Goal: Information Seeking & Learning: Find contact information

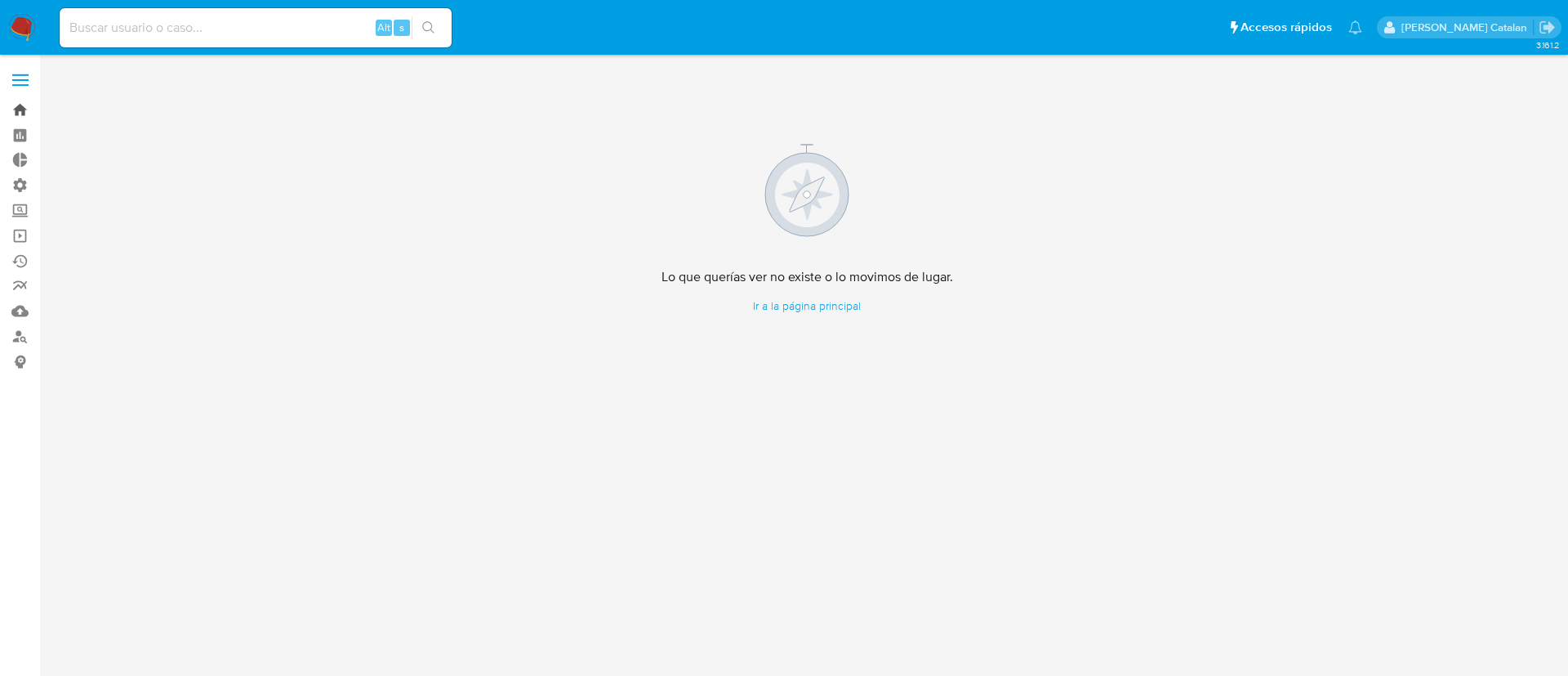
click at [21, 111] on link "Bandeja" at bounding box center [97, 110] width 194 height 25
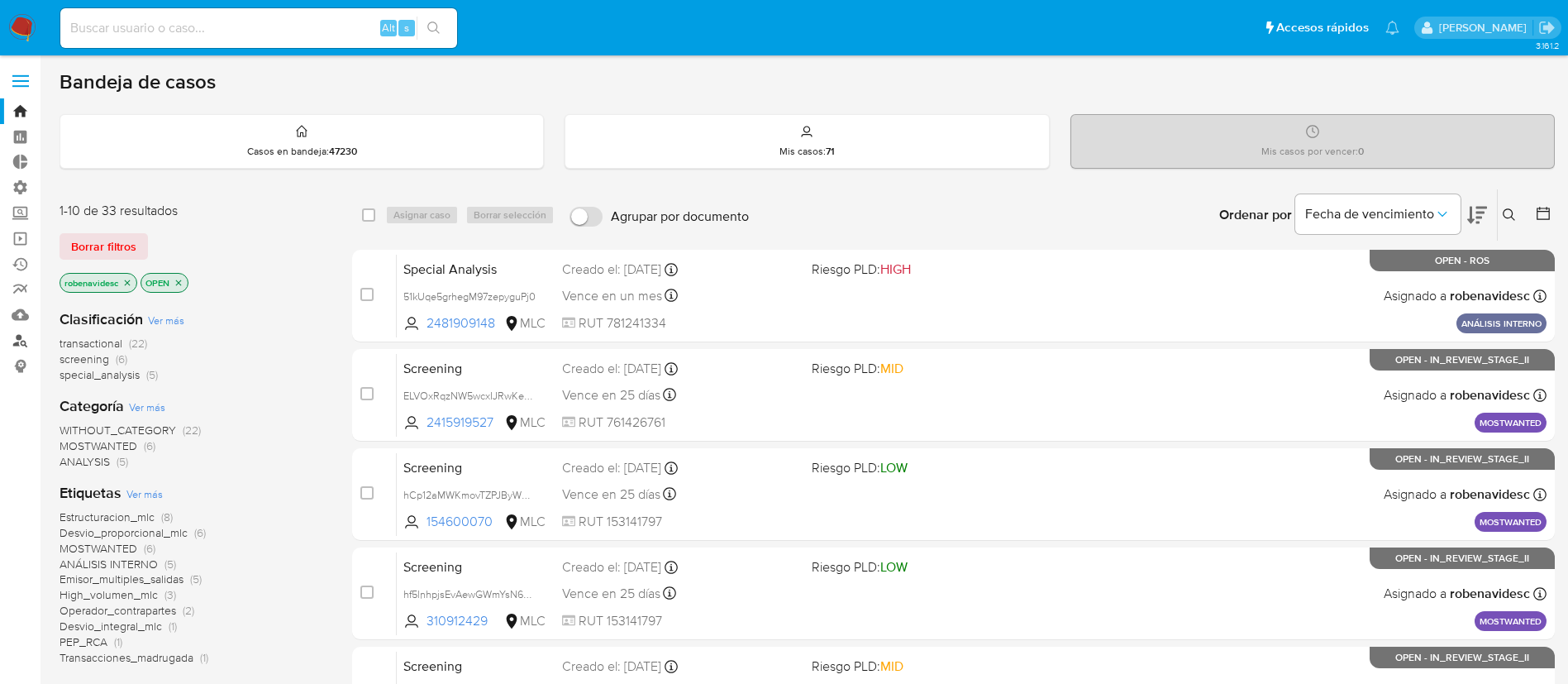
click at [24, 346] on link "Buscador de personas" at bounding box center [98, 340] width 197 height 25
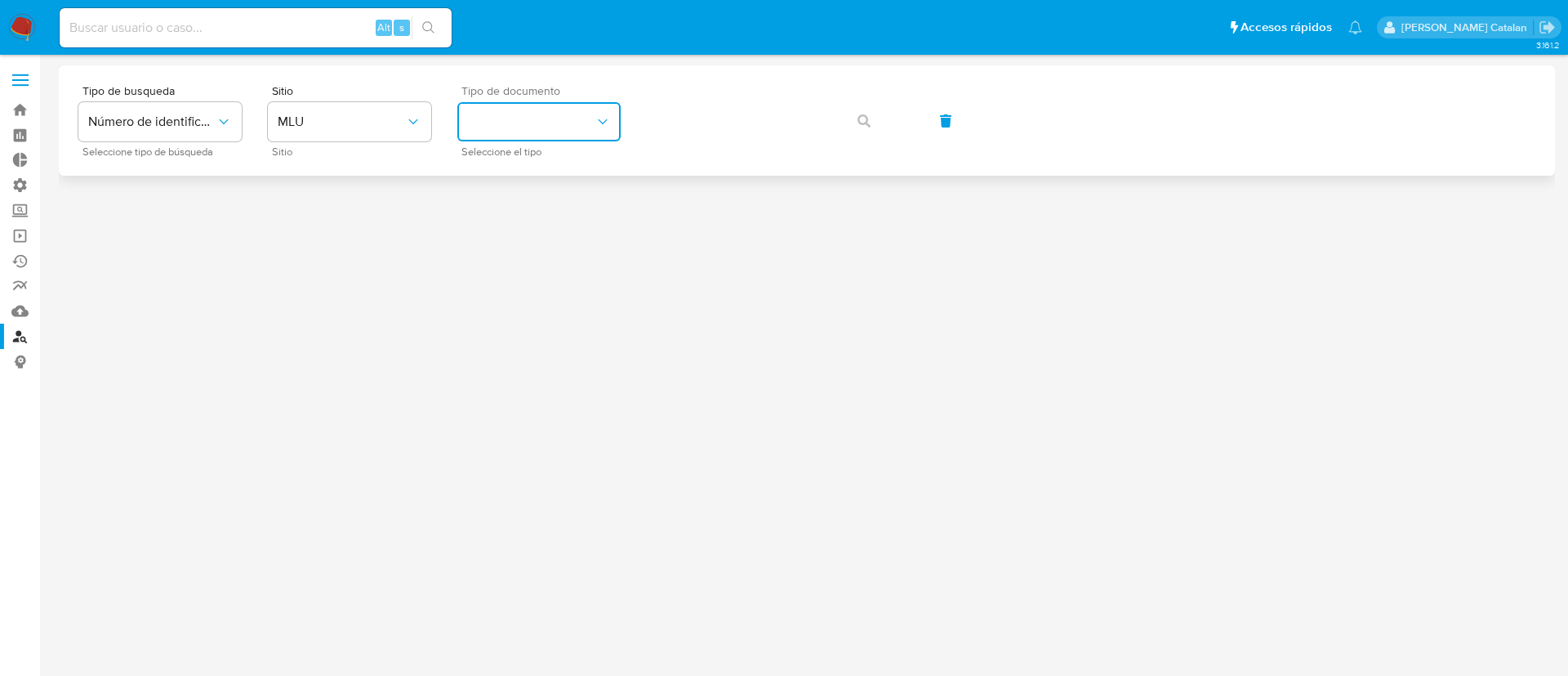
click at [487, 121] on button "identificationType" at bounding box center [539, 122] width 163 height 39
drag, startPoint x: 331, startPoint y: 144, endPoint x: 397, endPoint y: 113, distance: 72.9
click at [397, 113] on div "Sitio MLU Sitio" at bounding box center [349, 120] width 163 height 71
click at [397, 114] on span "MLU" at bounding box center [341, 122] width 127 height 16
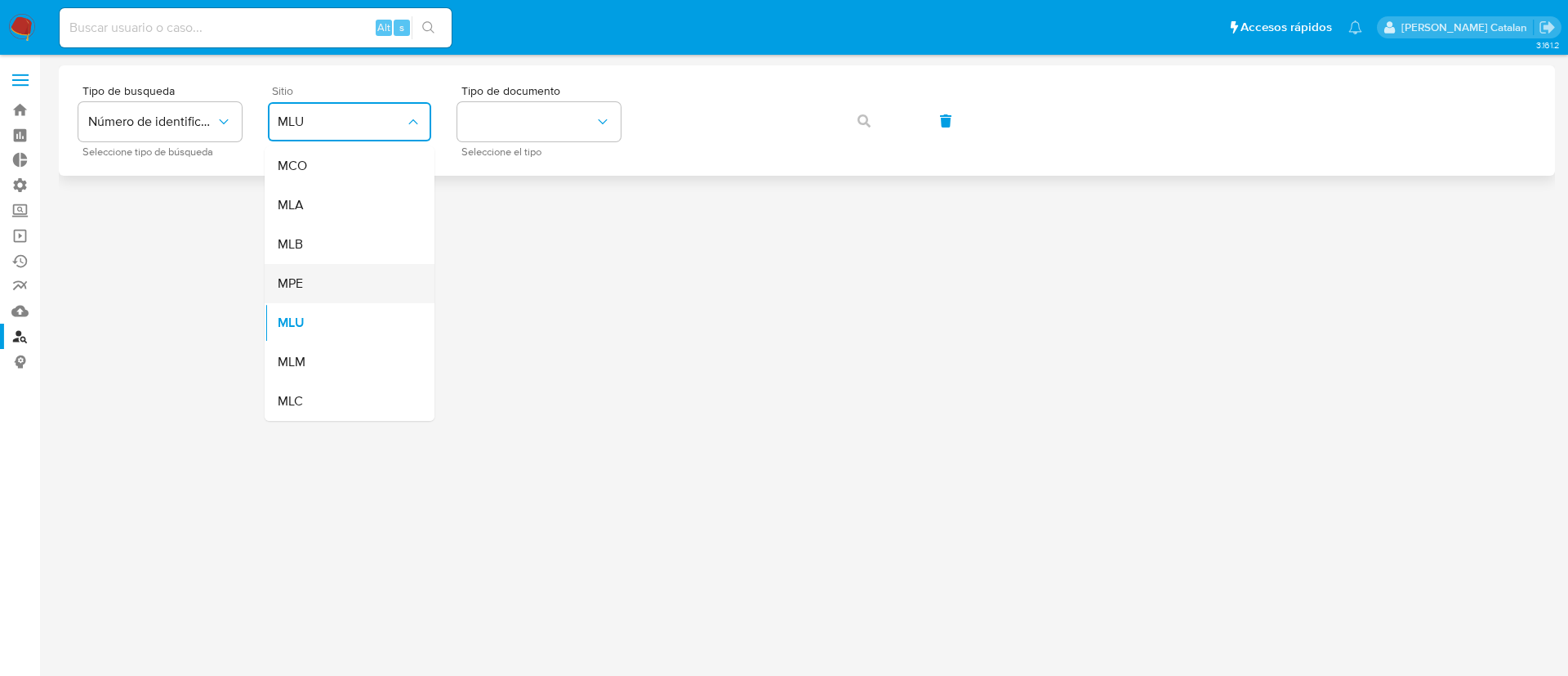
click at [348, 292] on div "MPE" at bounding box center [345, 284] width 134 height 39
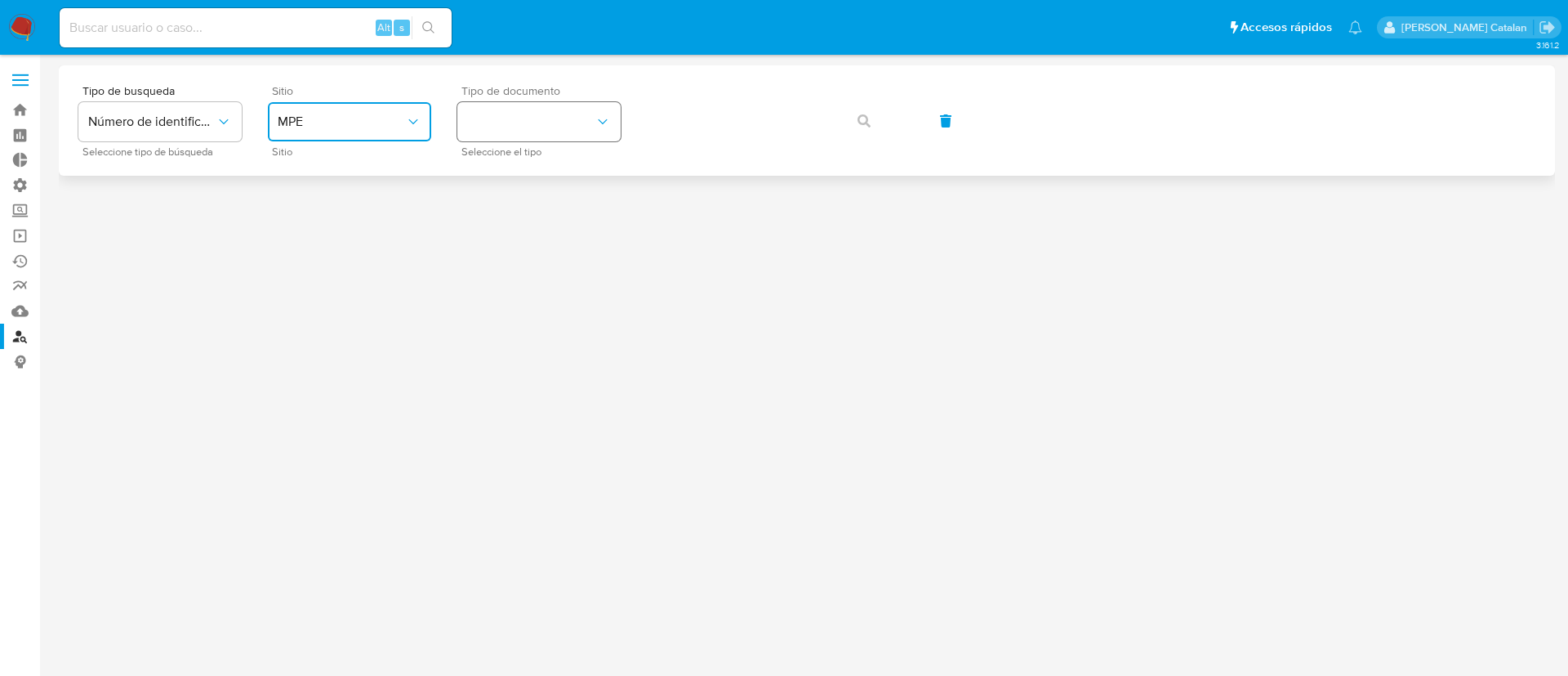
click at [559, 124] on button "identificationType" at bounding box center [539, 122] width 163 height 39
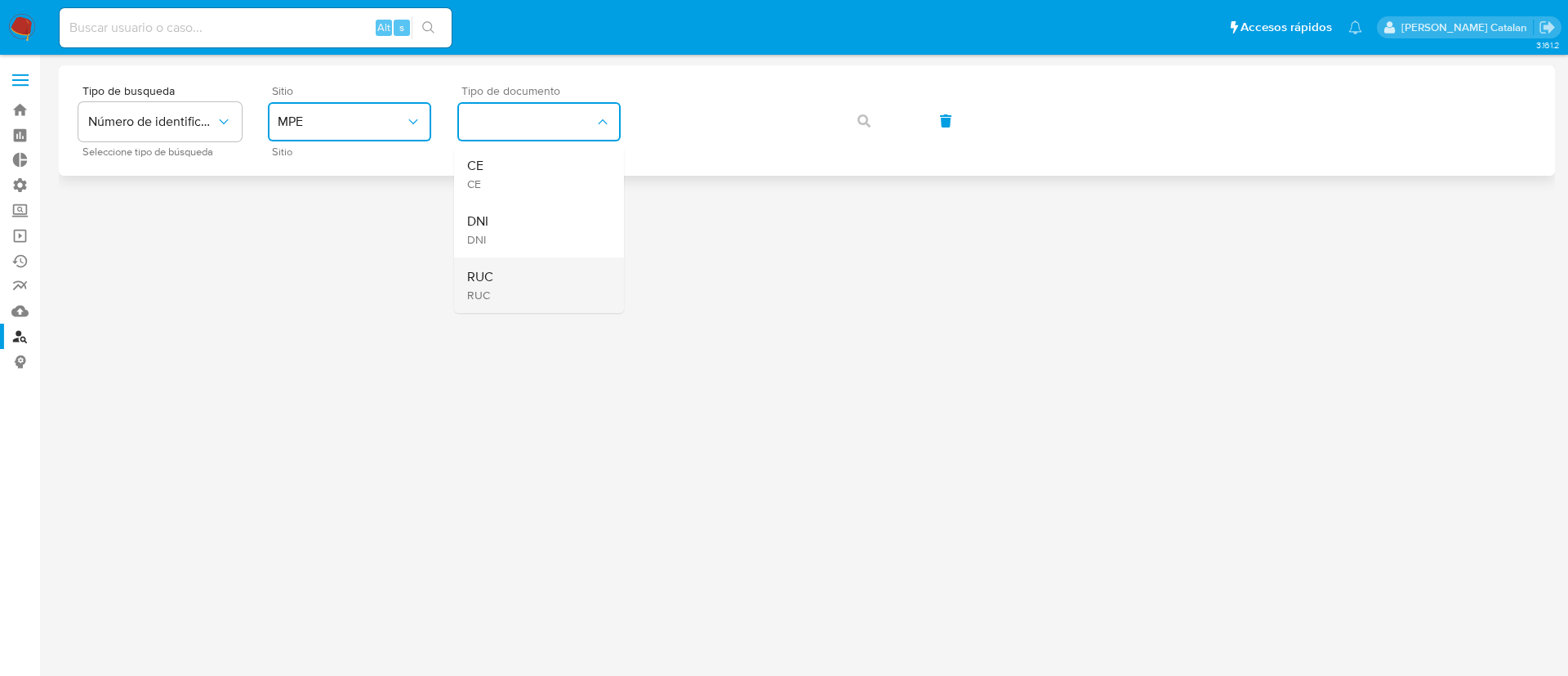
click at [564, 285] on div "RUC RUC" at bounding box center [534, 285] width 134 height 56
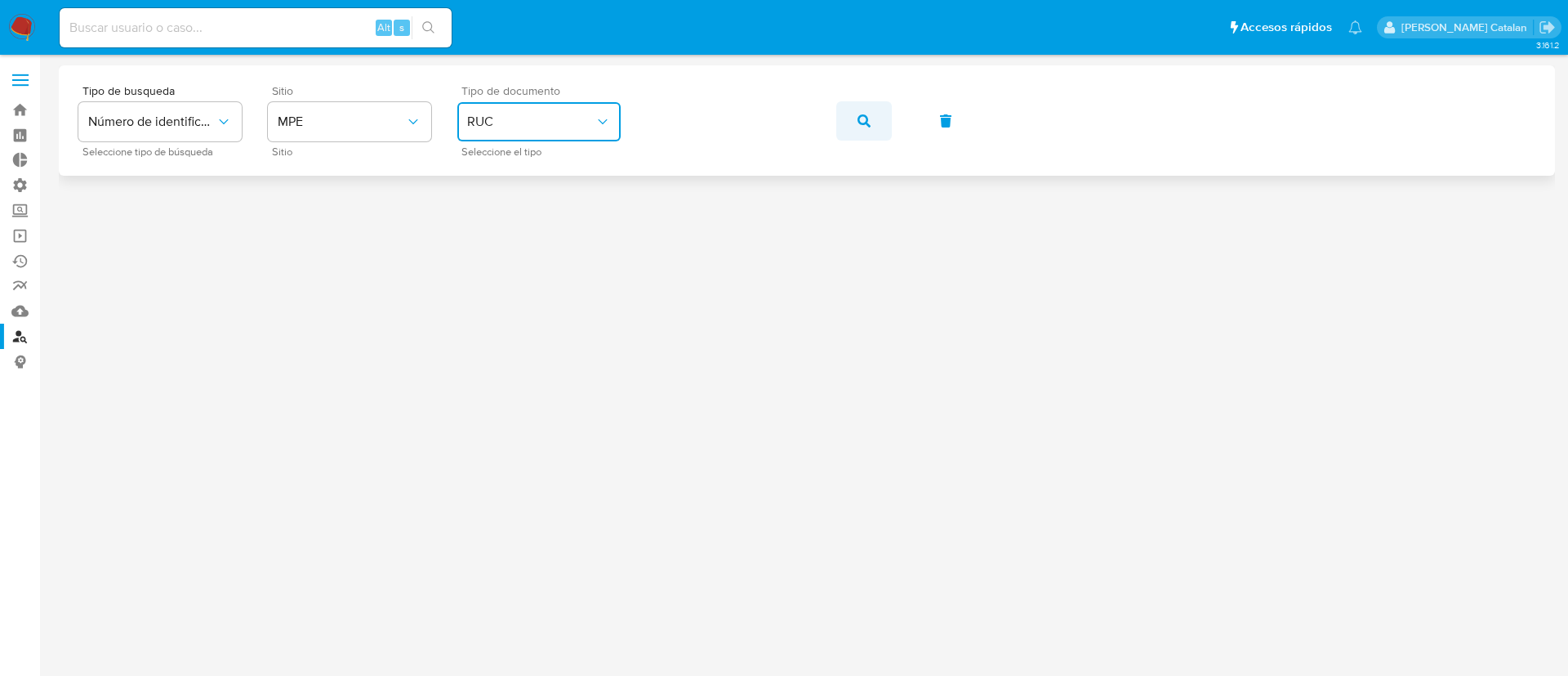
click at [856, 115] on button "button" at bounding box center [864, 121] width 55 height 39
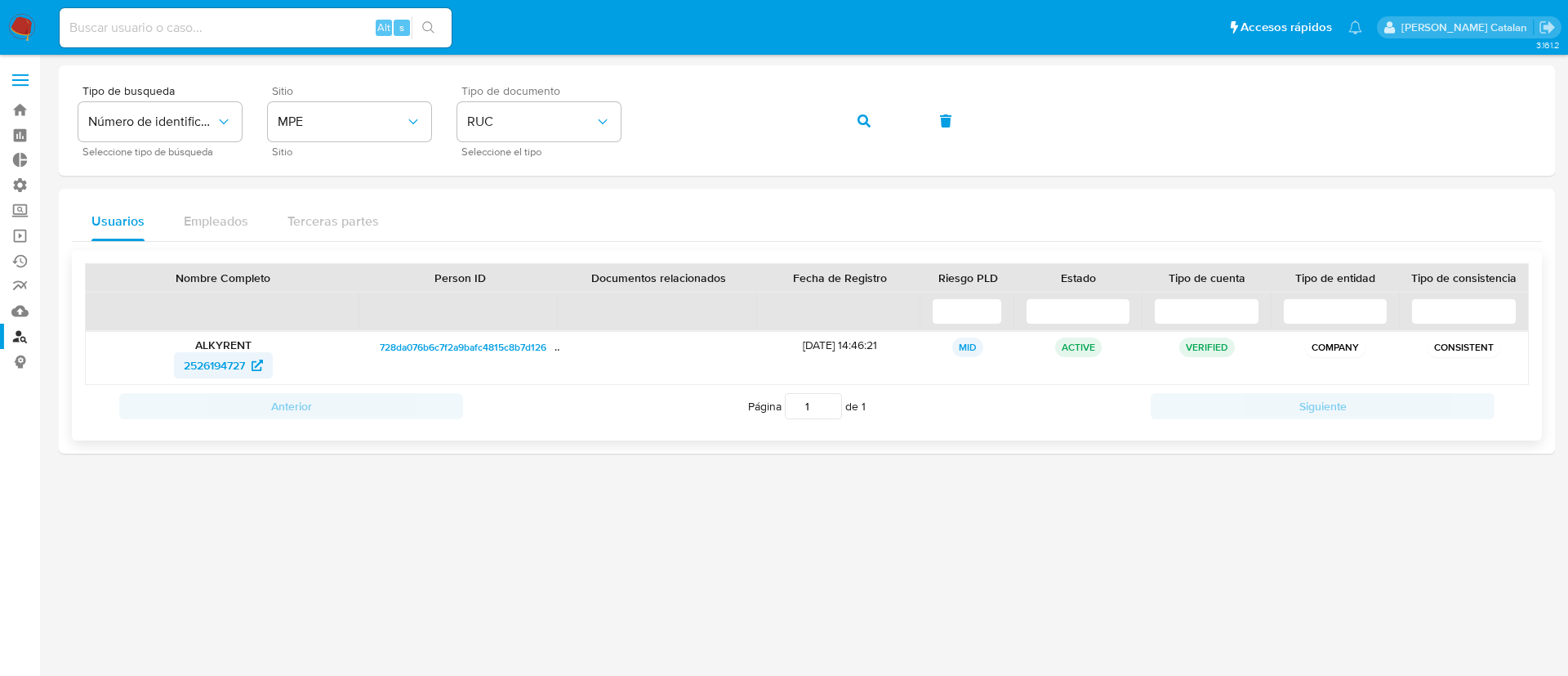
drag, startPoint x: 154, startPoint y: 367, endPoint x: 249, endPoint y: 368, distance: 95.0
click at [249, 368] on div "2526194727" at bounding box center [223, 364] width 251 height 26
click at [530, 134] on button "RUC" at bounding box center [539, 122] width 163 height 39
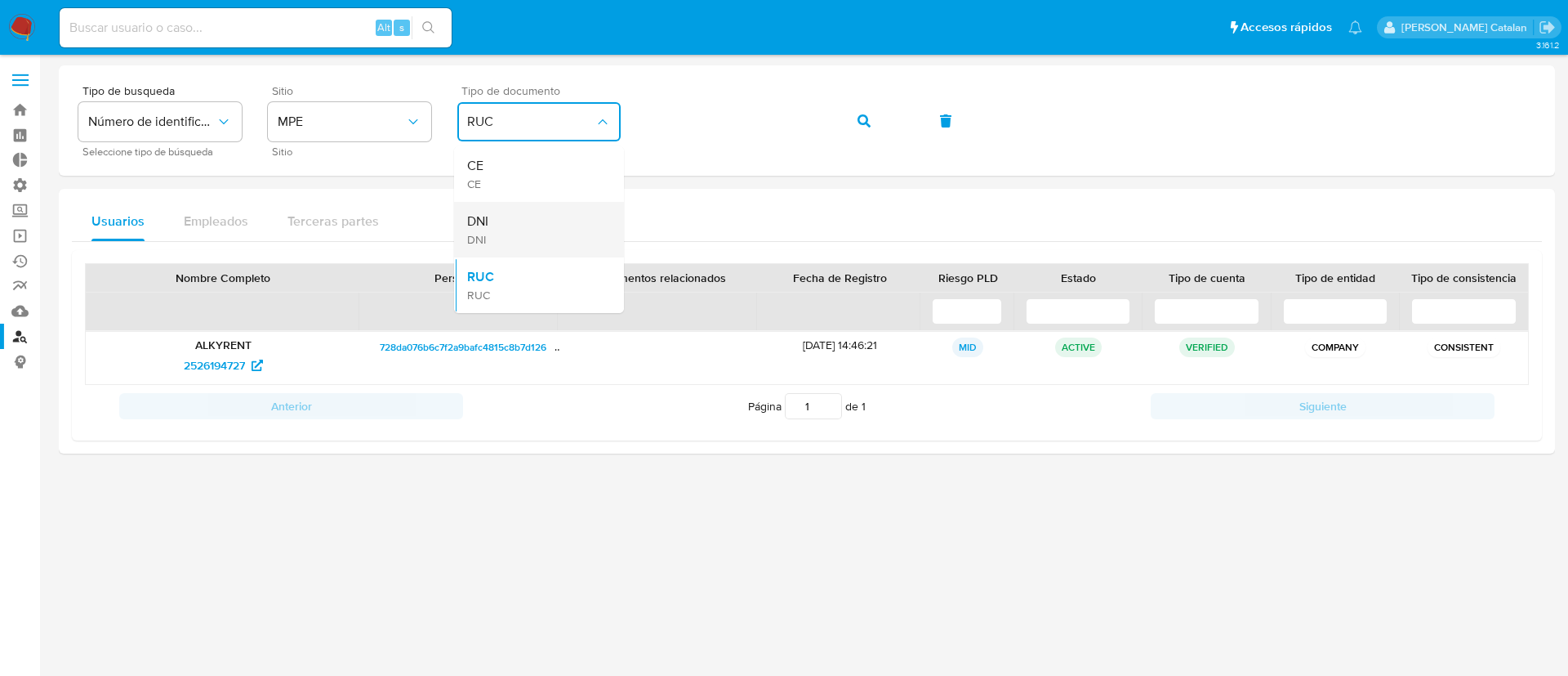
click at [518, 223] on div "DNI DNI" at bounding box center [534, 229] width 134 height 56
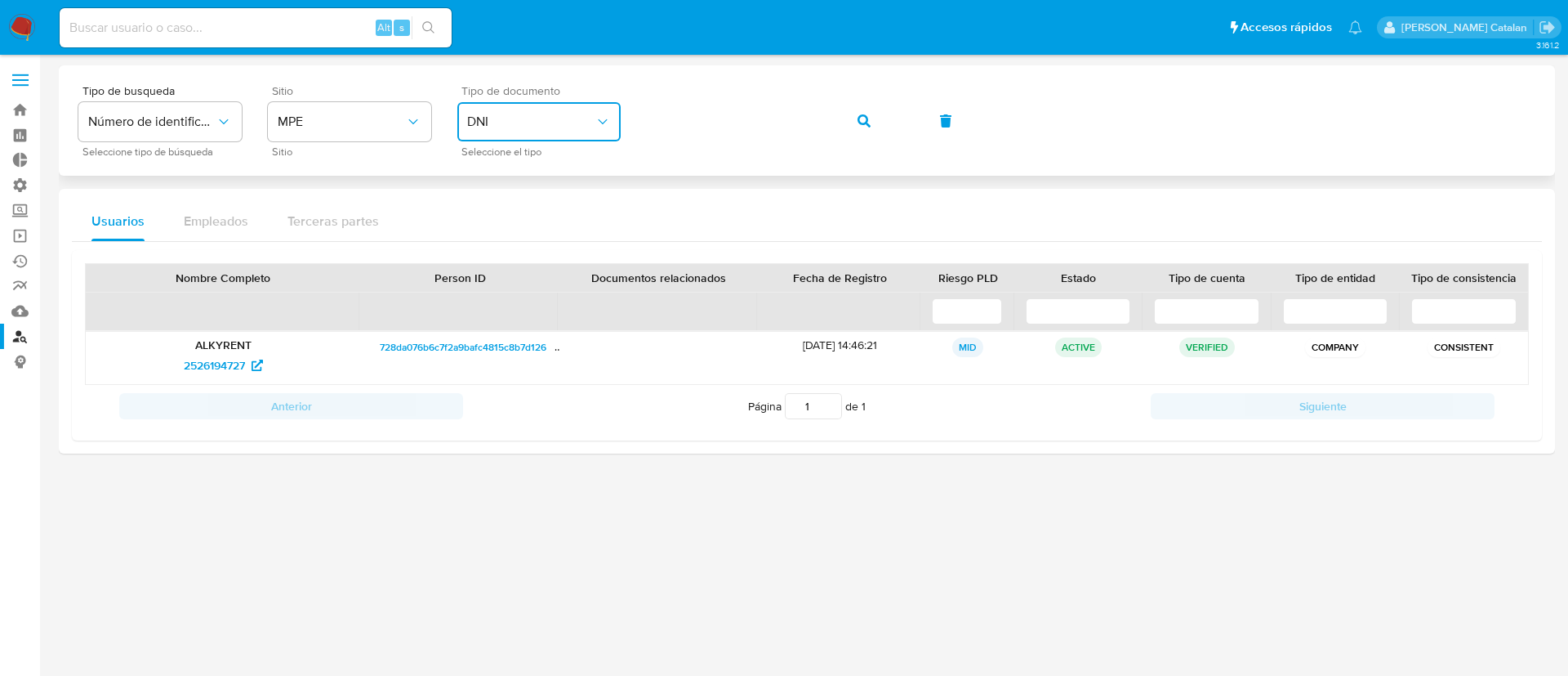
click at [635, 104] on div "Tipo de busqueda Número de identificación Seleccione tipo de búsqueda Sitio MPE…" at bounding box center [807, 120] width 1457 height 71
click at [865, 112] on span "button" at bounding box center [864, 121] width 13 height 36
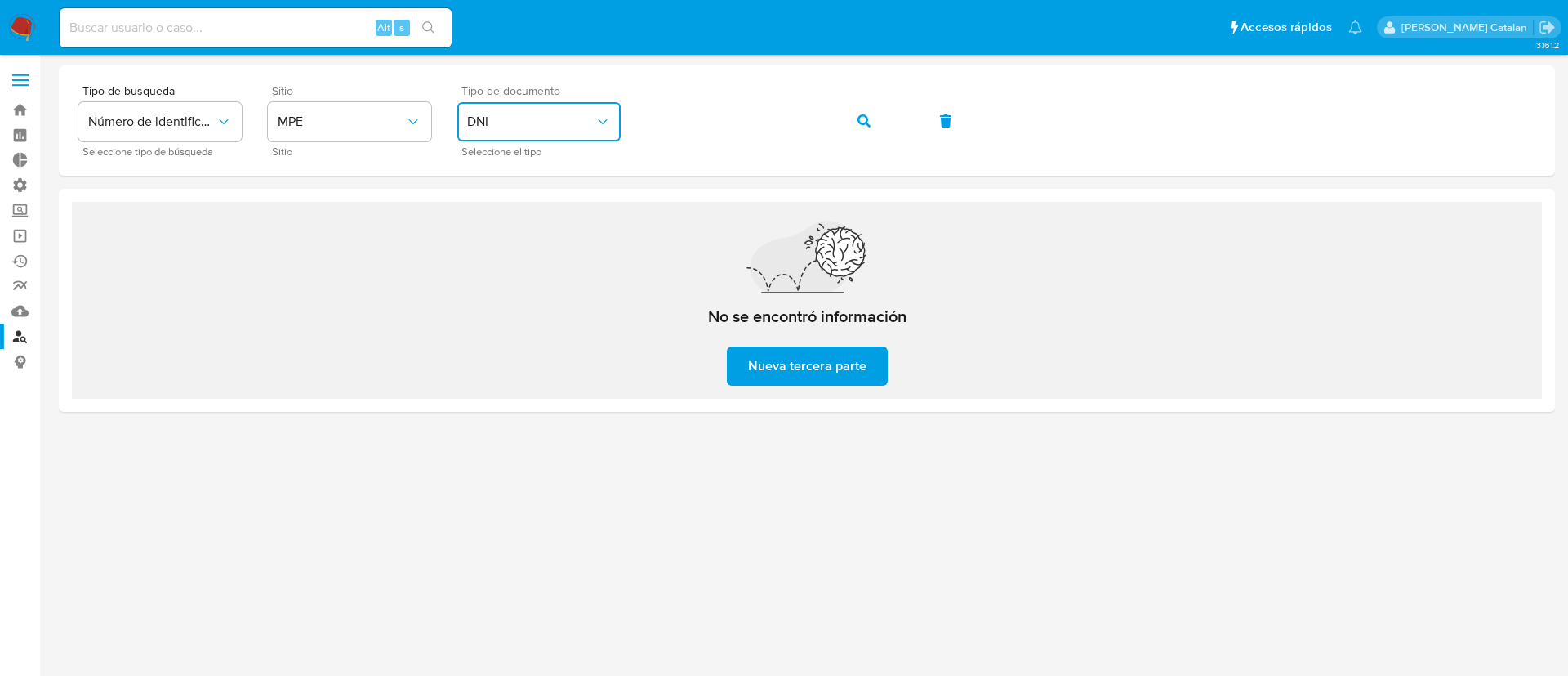
click at [585, 123] on span "DNI" at bounding box center [531, 122] width 127 height 16
click at [550, 269] on div "RUC RUC" at bounding box center [534, 285] width 134 height 56
click at [865, 112] on span "button" at bounding box center [864, 121] width 13 height 36
click at [856, 123] on button "button" at bounding box center [864, 121] width 55 height 39
click at [588, 111] on button "RUC" at bounding box center [539, 122] width 163 height 39
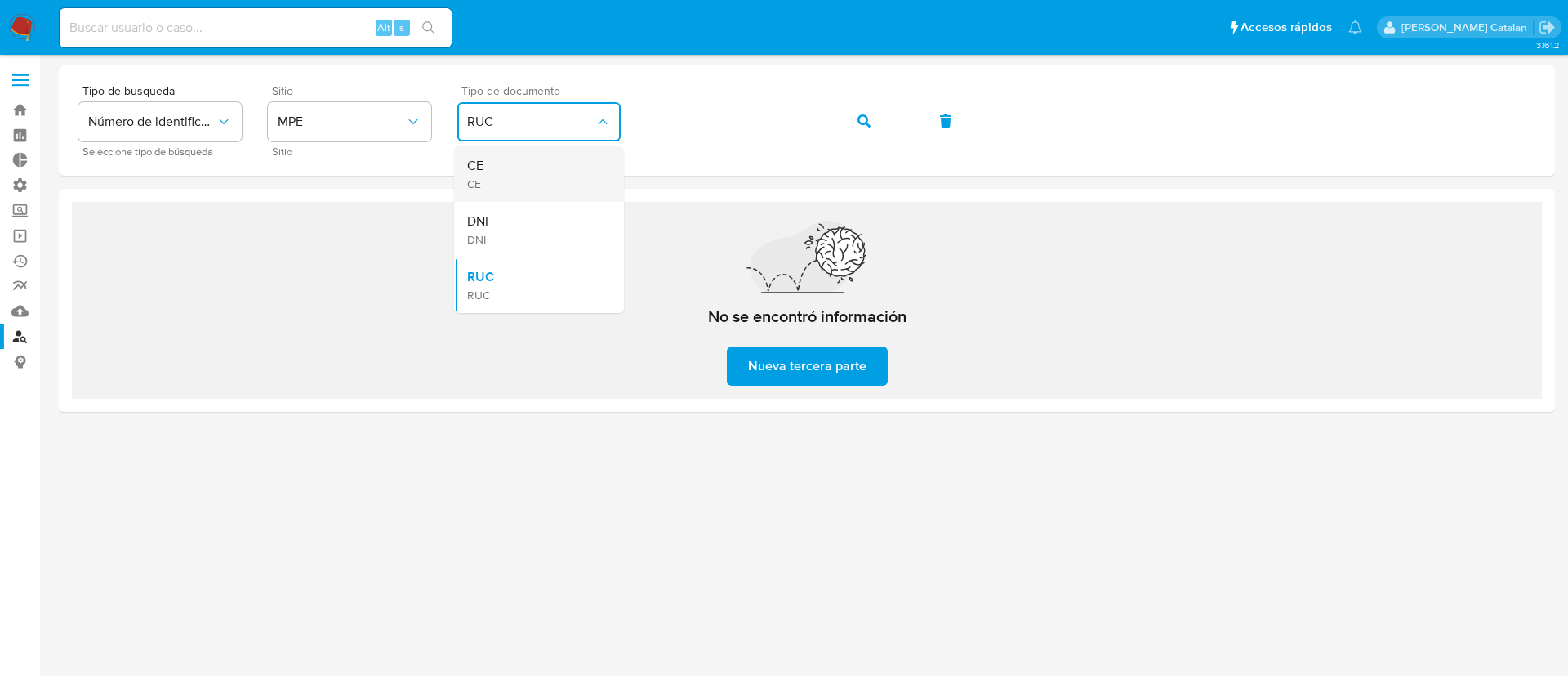
click at [573, 175] on div "CE CE" at bounding box center [534, 174] width 134 height 56
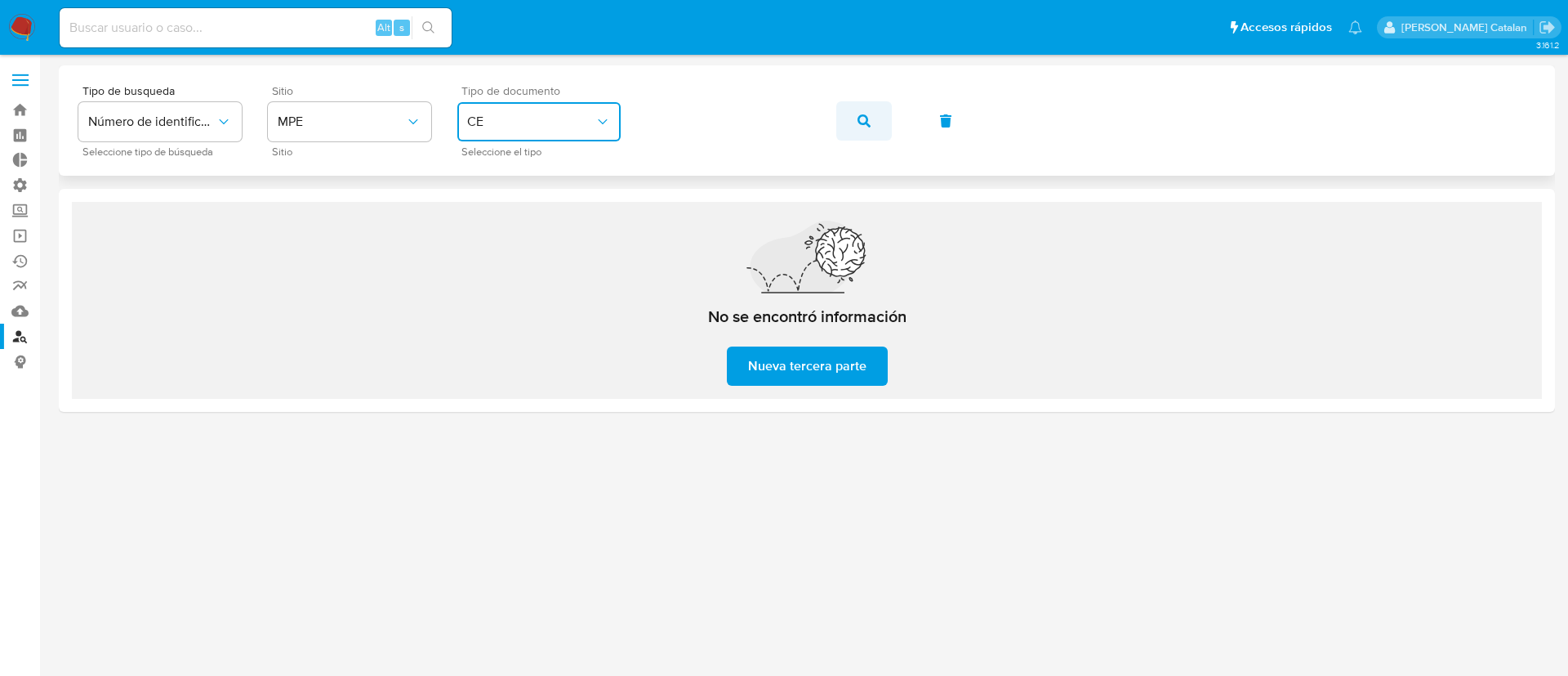
click at [864, 124] on icon "button" at bounding box center [864, 121] width 13 height 13
click at [609, 126] on icon "identificationType" at bounding box center [602, 122] width 16 height 16
click at [554, 261] on div "RUC RUC" at bounding box center [534, 285] width 134 height 56
click at [575, 98] on div "Tipo de documento RUC Seleccione el tipo" at bounding box center [539, 120] width 163 height 71
click at [578, 115] on span "RUC" at bounding box center [531, 122] width 127 height 16
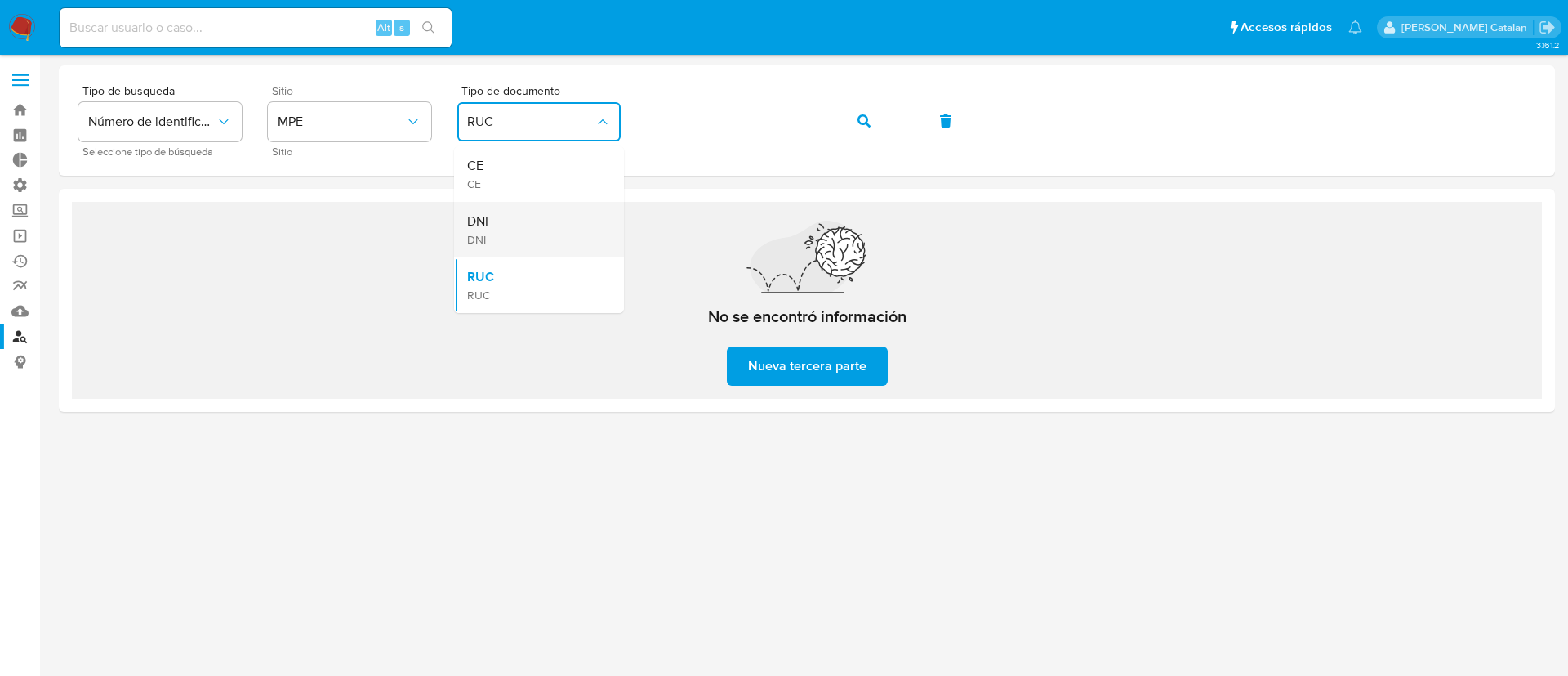
click at [559, 218] on div "DNI DNI" at bounding box center [534, 229] width 134 height 56
click at [863, 113] on span "button" at bounding box center [864, 121] width 13 height 36
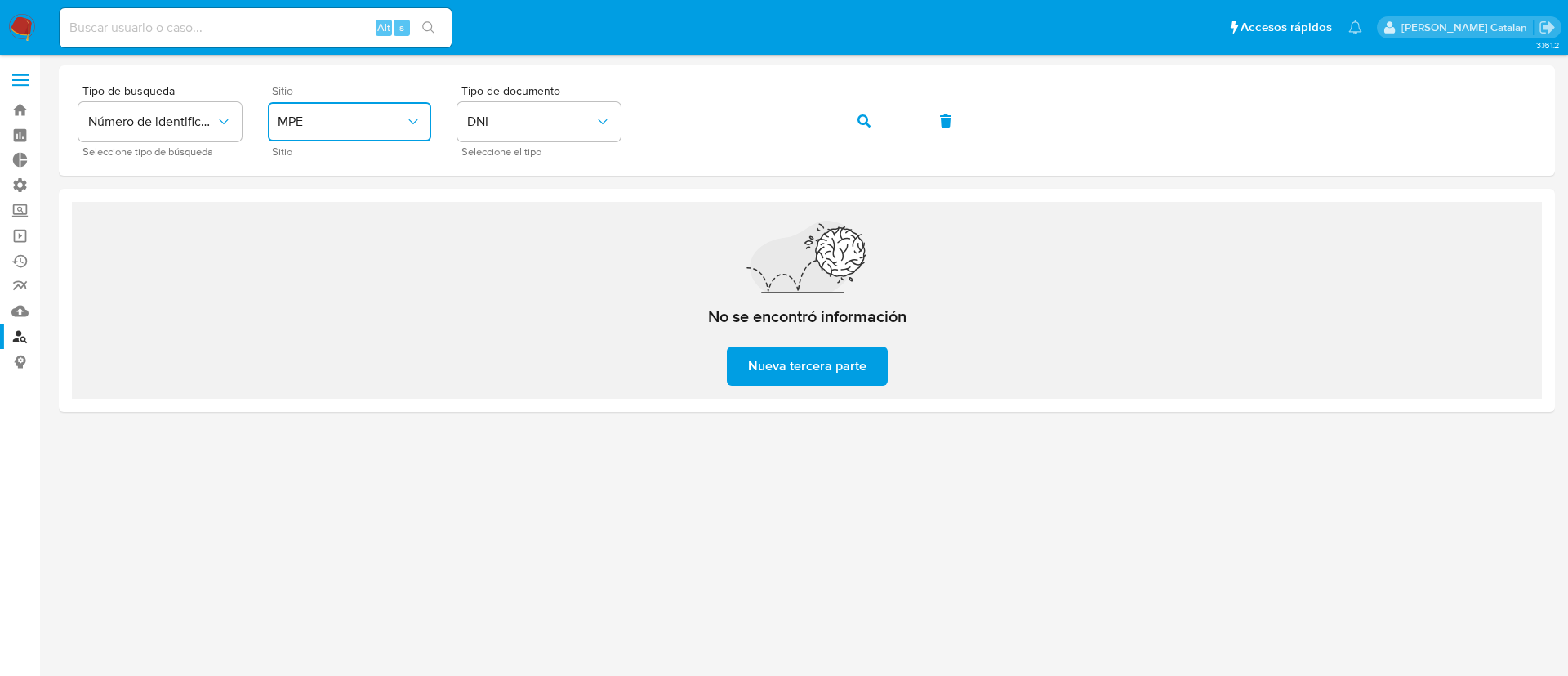
click at [414, 126] on icon "site_id" at bounding box center [413, 122] width 16 height 16
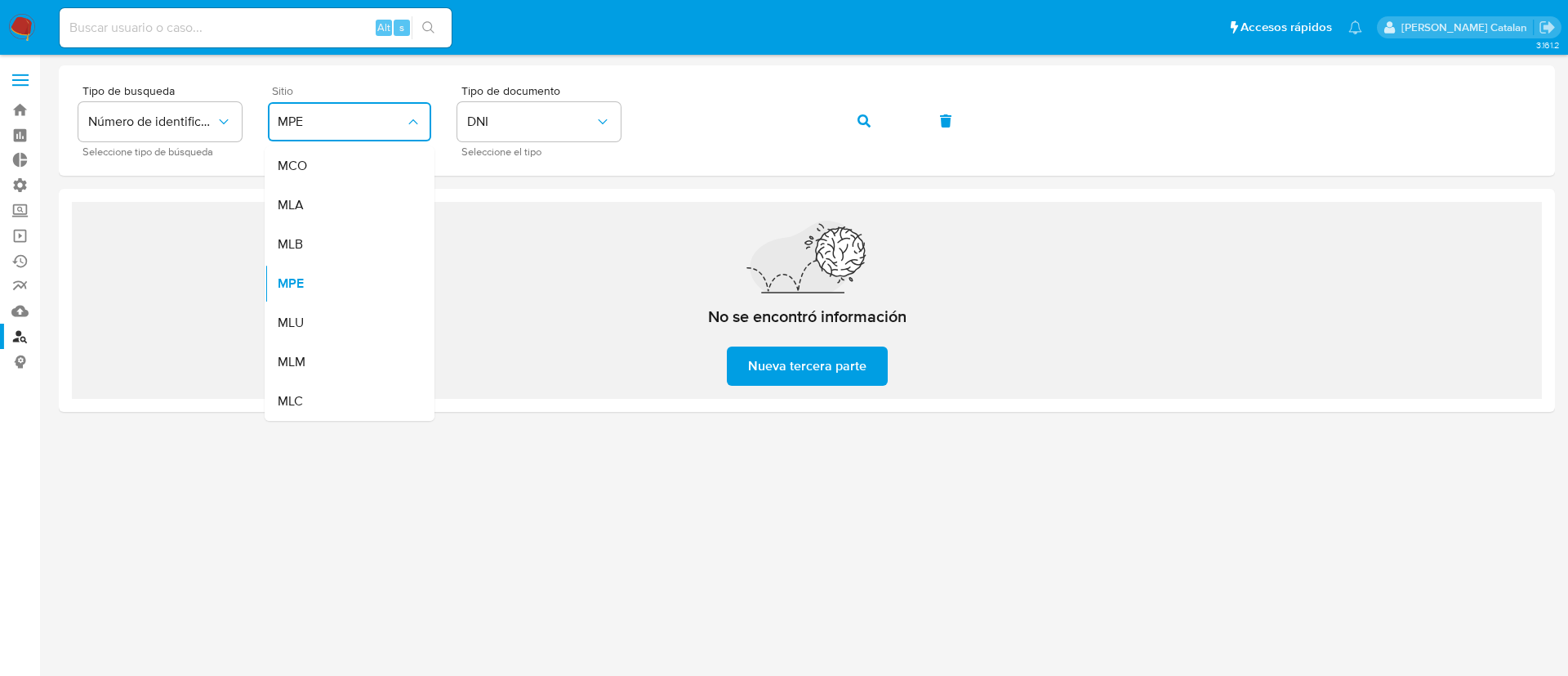
click at [414, 126] on icon "site_id" at bounding box center [413, 122] width 16 height 16
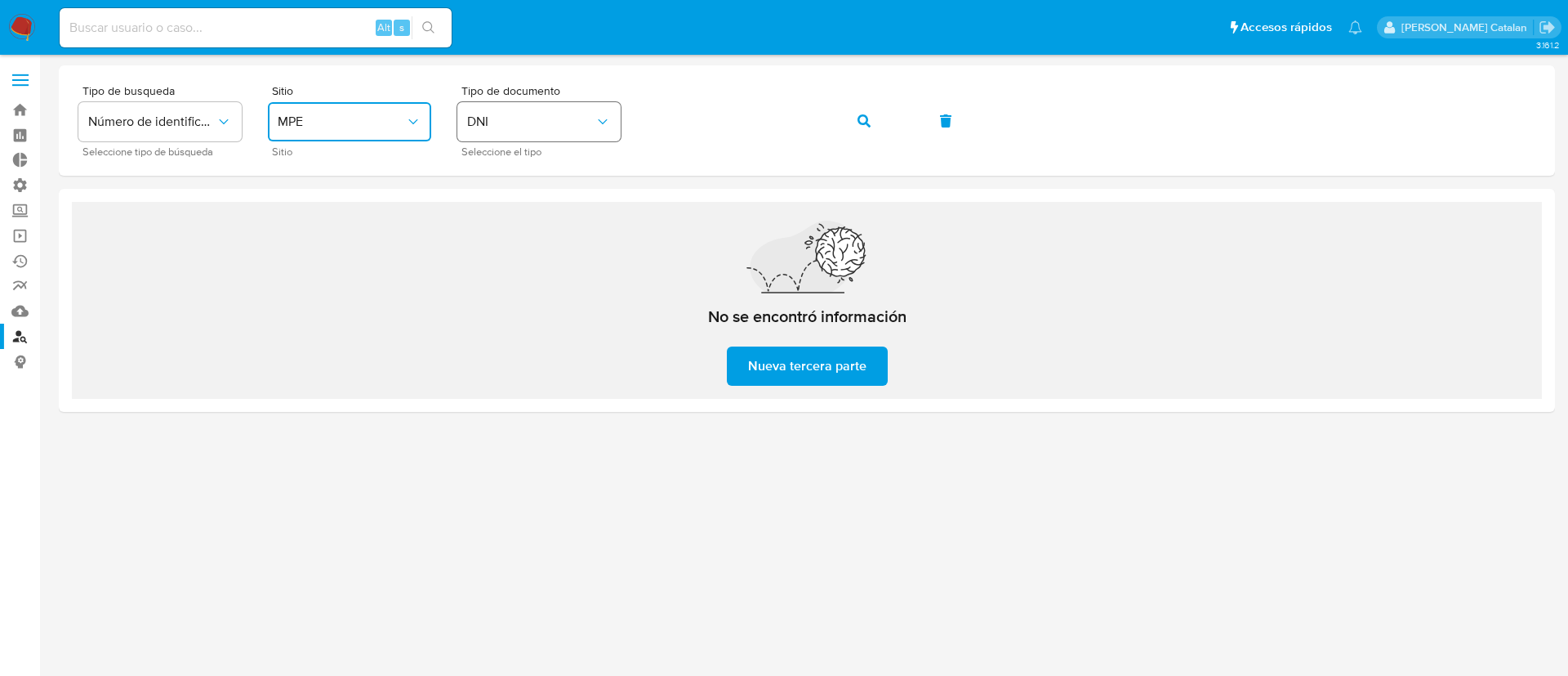
click at [501, 141] on button "DNI" at bounding box center [539, 122] width 163 height 39
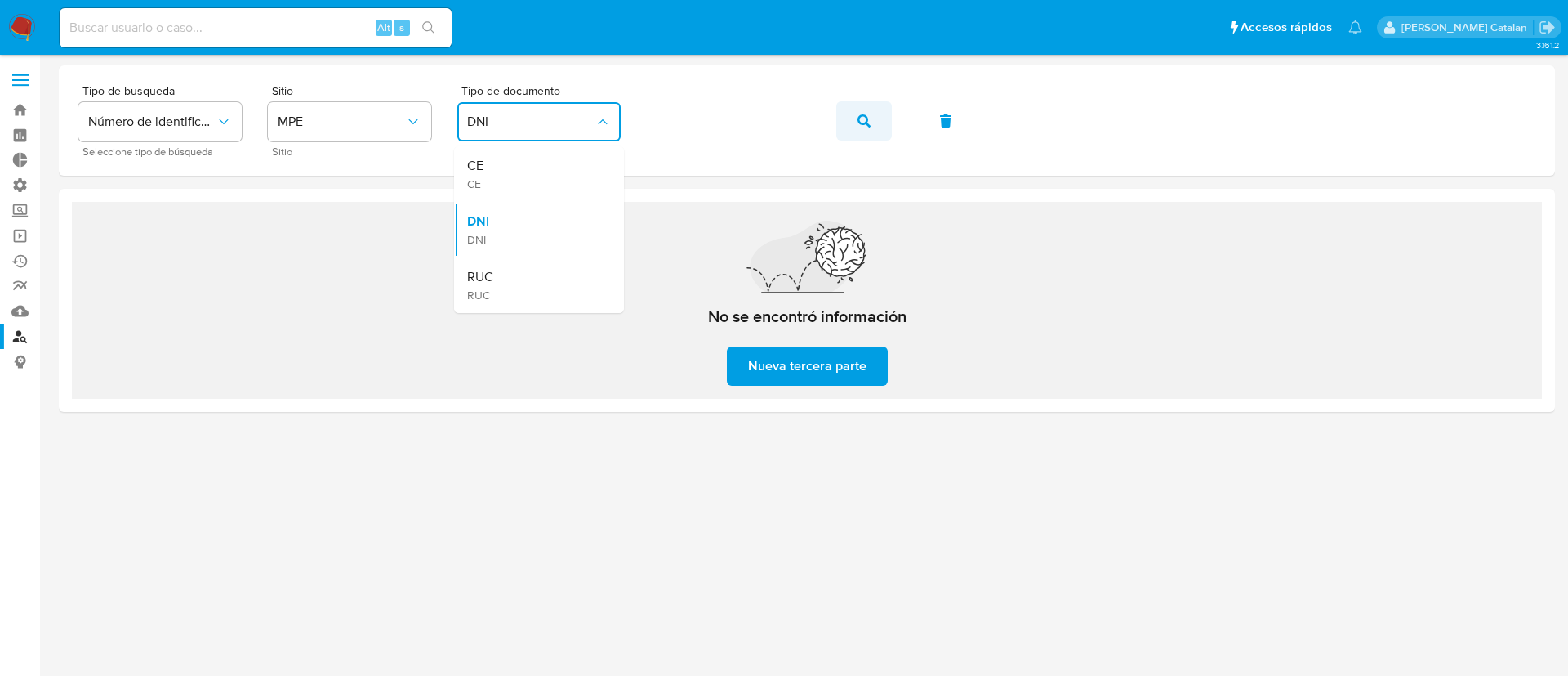
click at [853, 130] on button "button" at bounding box center [864, 121] width 55 height 39
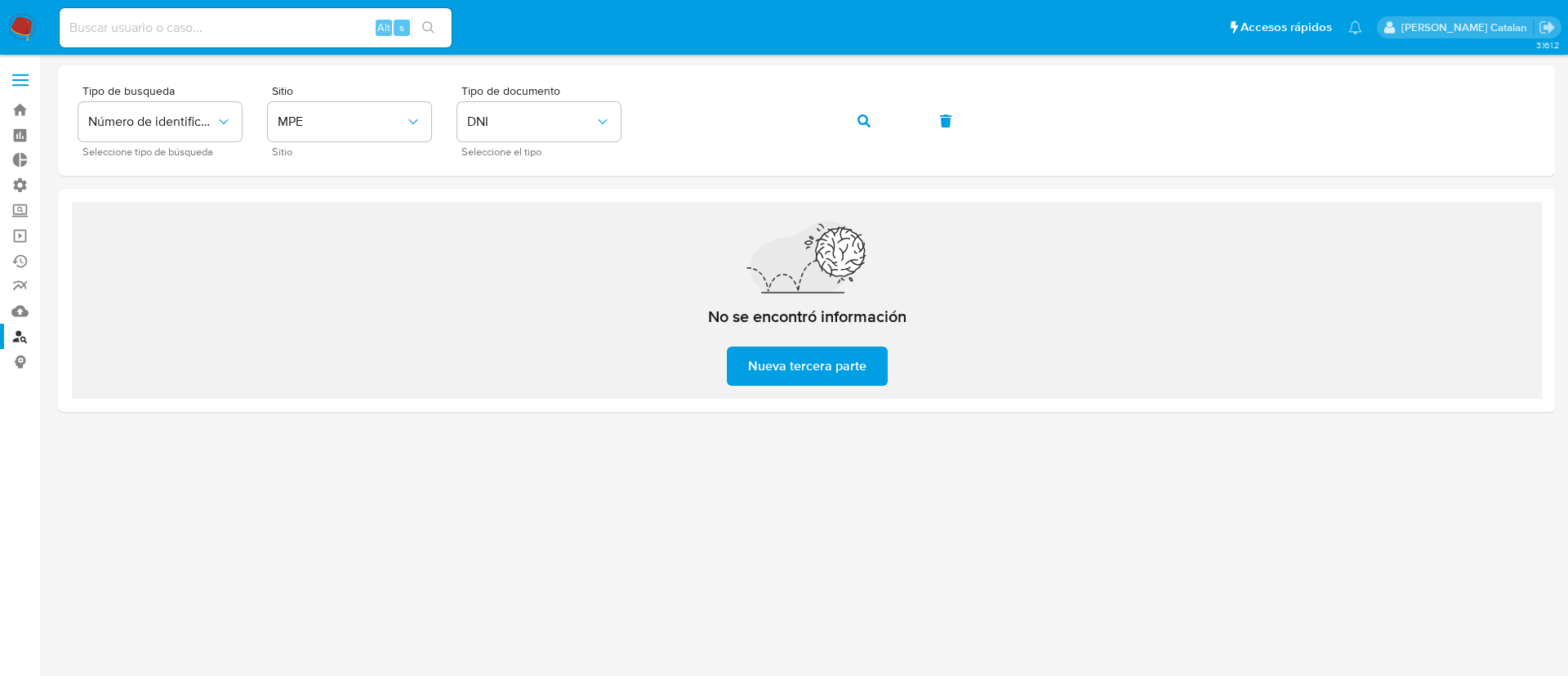
click at [751, 370] on span "Nueva tercera parte" at bounding box center [807, 366] width 118 height 36
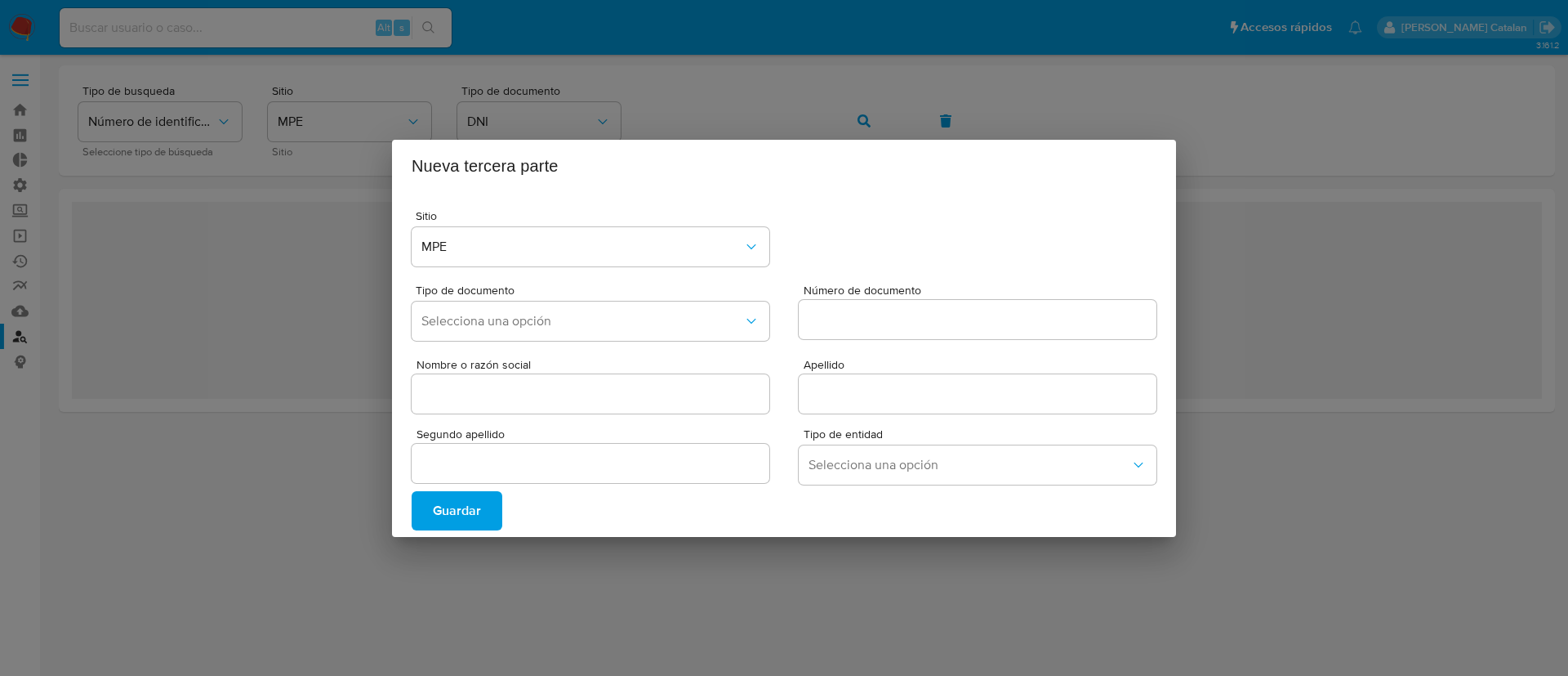
click at [307, 442] on div "Nueva tercera parte Sitio MPE Tipo de documento Selecciona una opción Número de…" at bounding box center [784, 338] width 1568 height 676
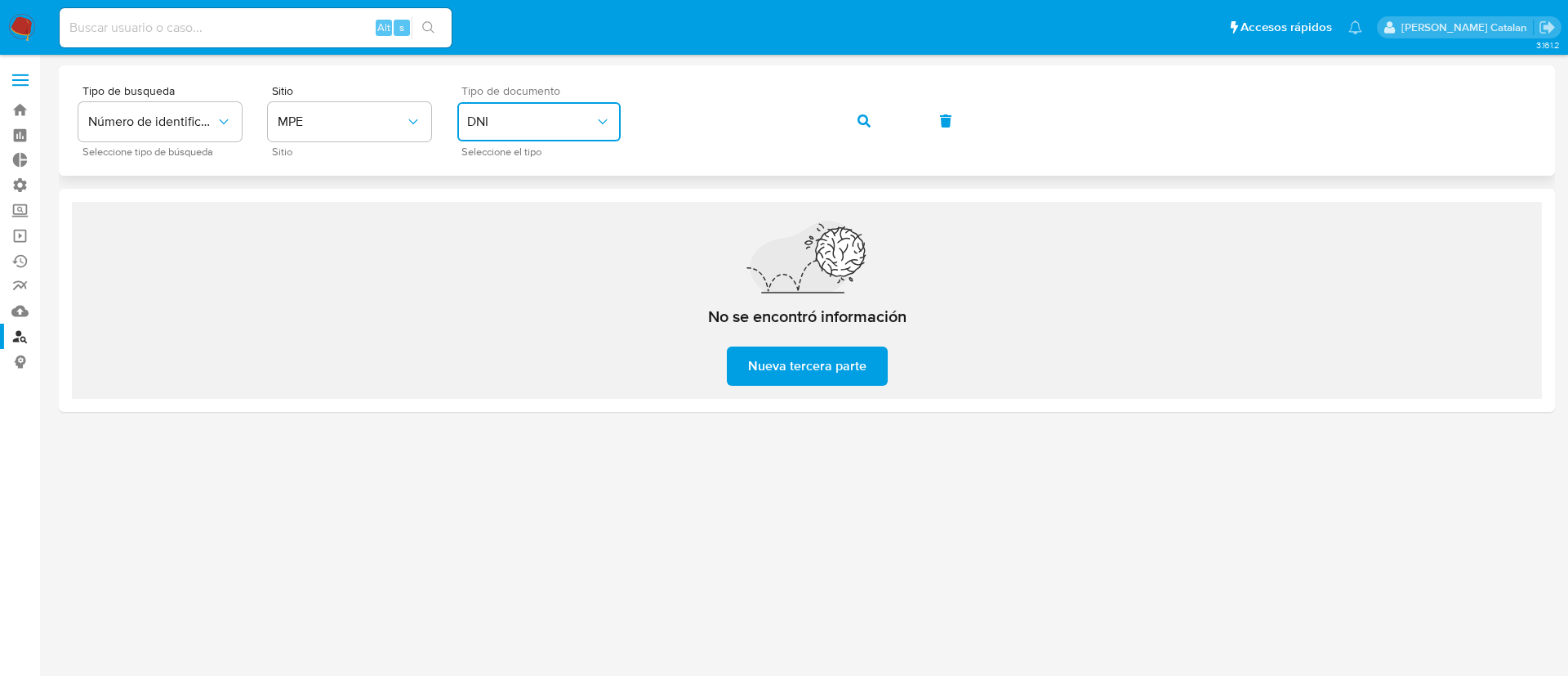
click at [568, 114] on span "DNI" at bounding box center [531, 122] width 127 height 16
click at [537, 166] on div "CE CE" at bounding box center [534, 174] width 134 height 56
click at [856, 122] on button "button" at bounding box center [864, 121] width 55 height 39
click at [603, 119] on icon "identificationType" at bounding box center [602, 122] width 16 height 16
click at [533, 278] on div "RUC RUC" at bounding box center [534, 285] width 134 height 56
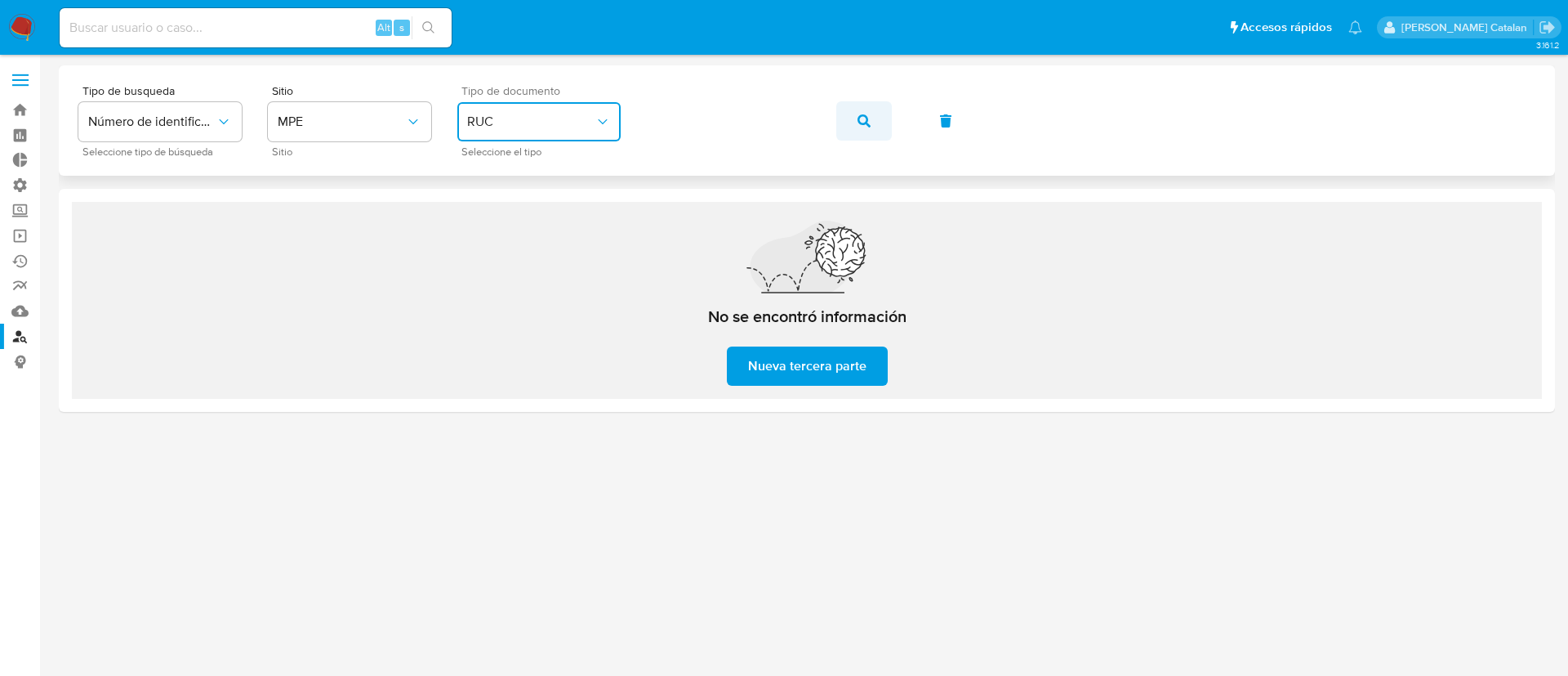
click at [856, 111] on button "button" at bounding box center [864, 121] width 55 height 39
click at [260, 47] on div "Alt s" at bounding box center [256, 27] width 392 height 46
click at [260, 19] on input at bounding box center [256, 28] width 392 height 21
paste input "2409574482)"
type input "2409574482"
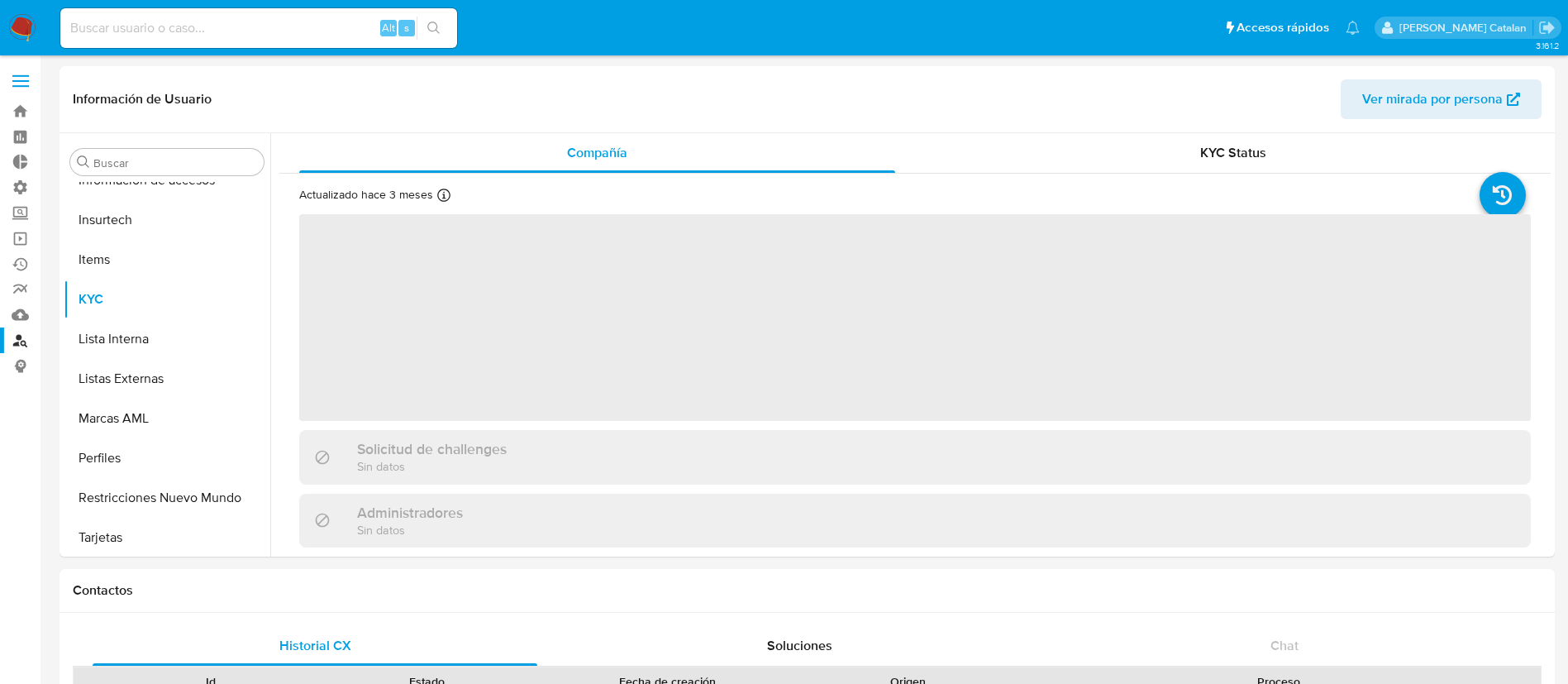
scroll to position [778, 0]
select select "10"
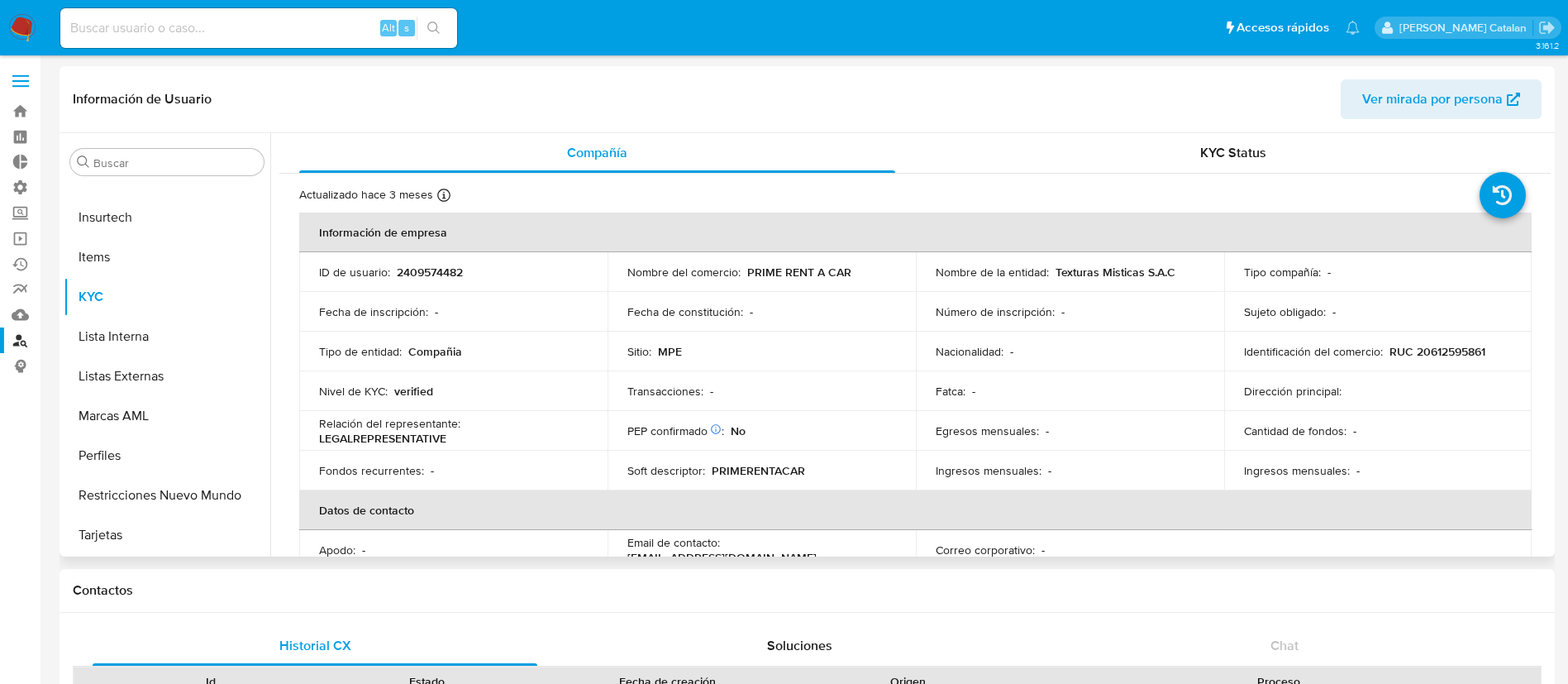
click at [269, 35] on input at bounding box center [259, 28] width 397 height 22
paste input "2005755593"
type input "2005755593"
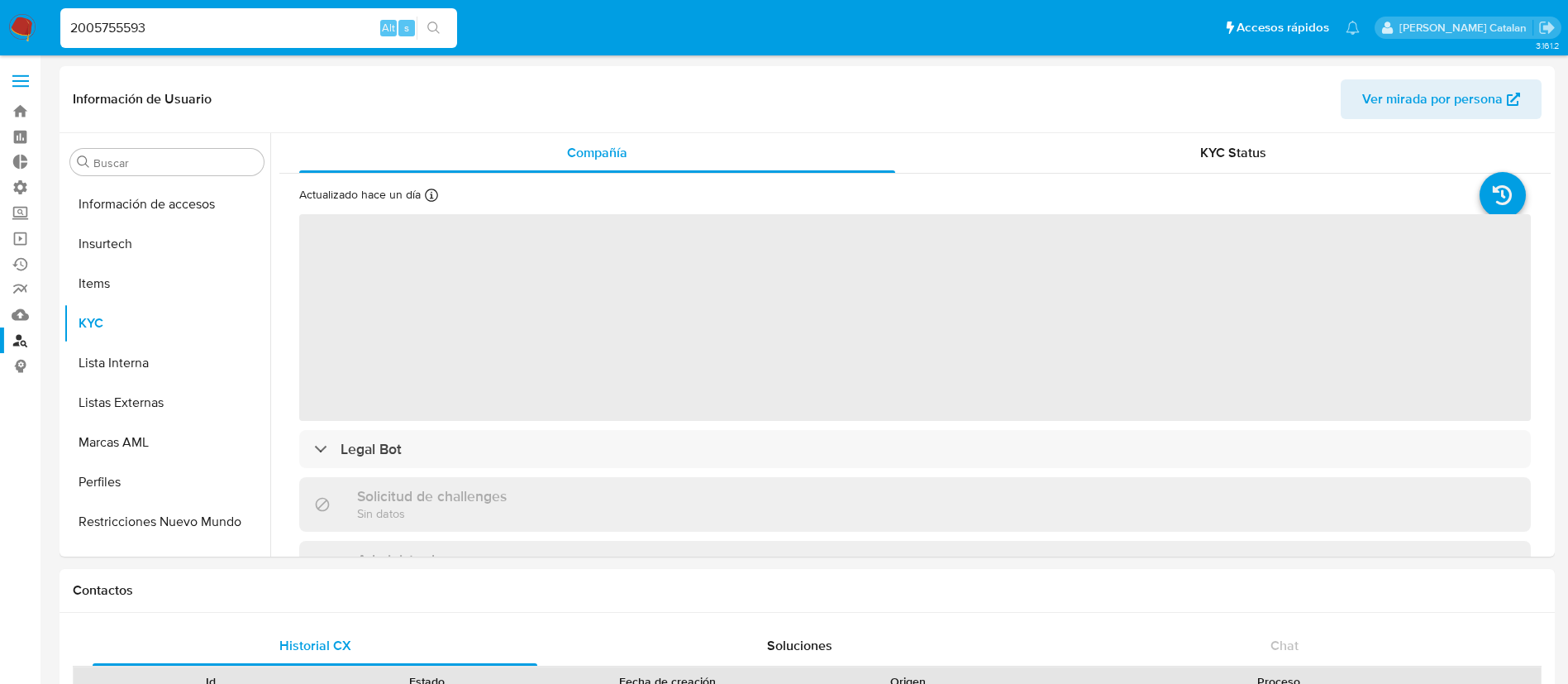
scroll to position [778, 0]
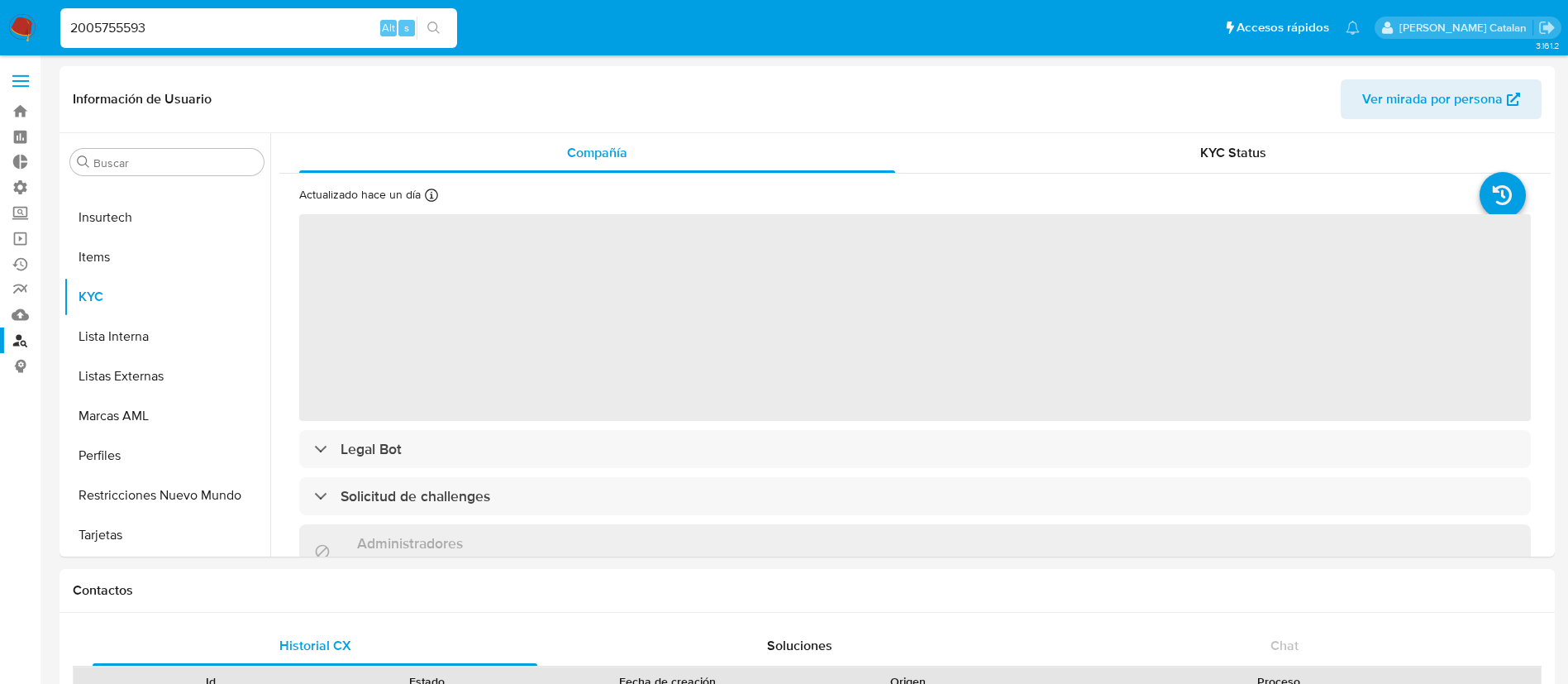
select select "10"
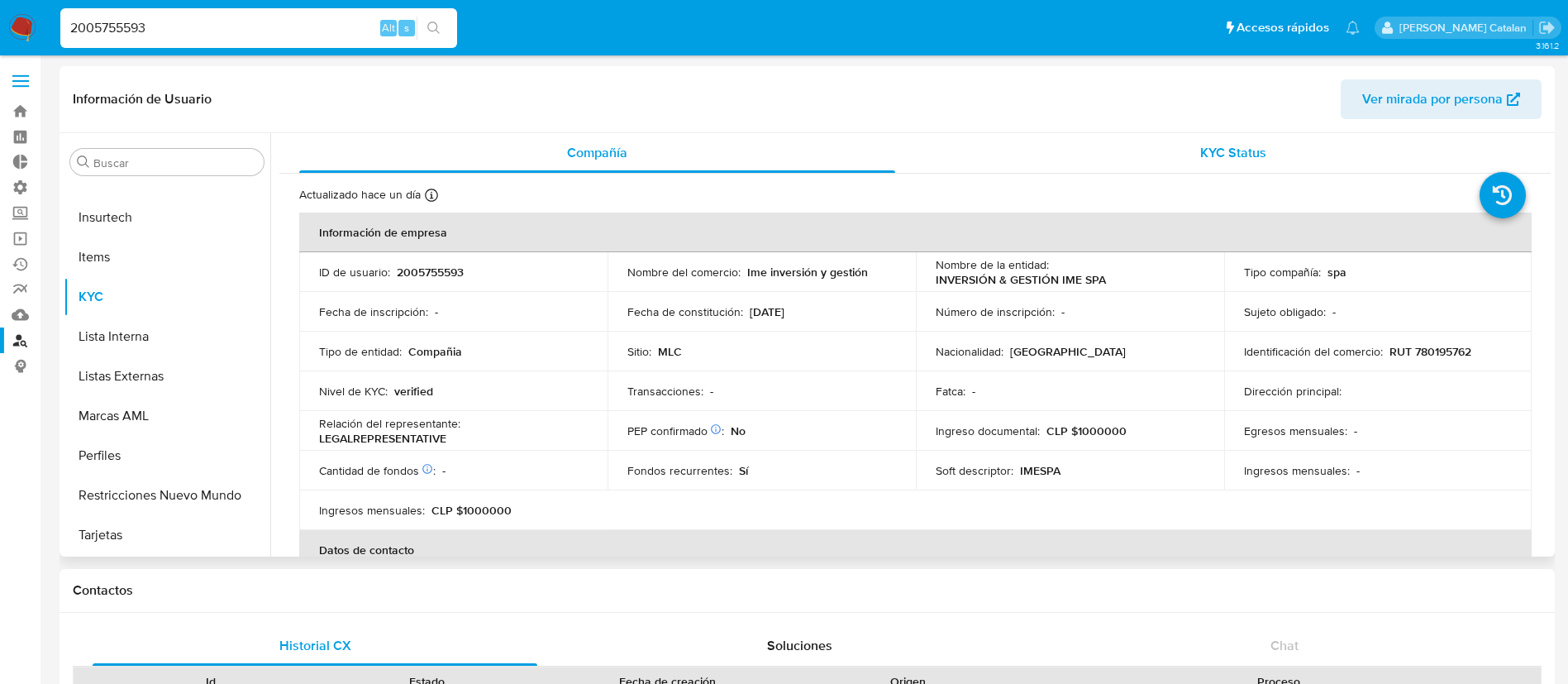
click at [1235, 141] on div "KYC Status" at bounding box center [1233, 153] width 596 height 40
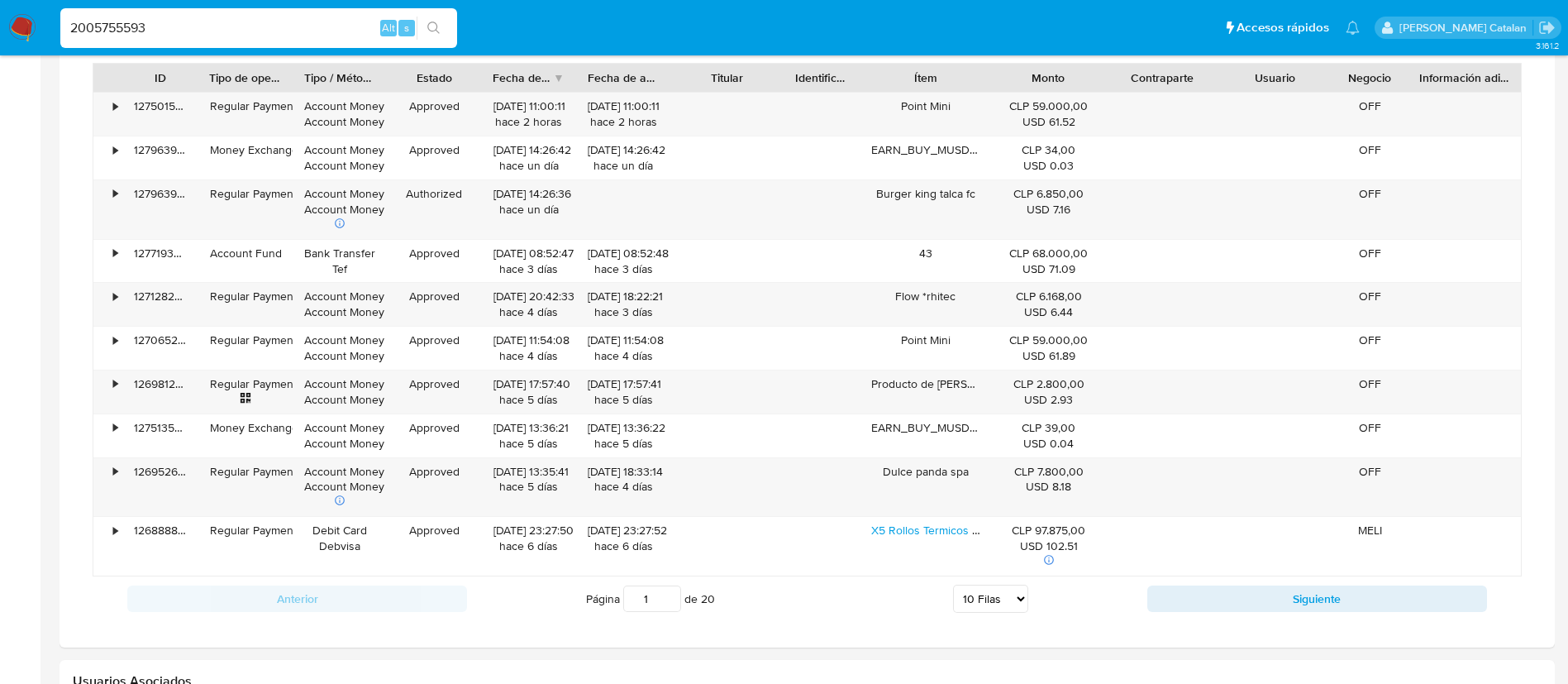
scroll to position [1242, 0]
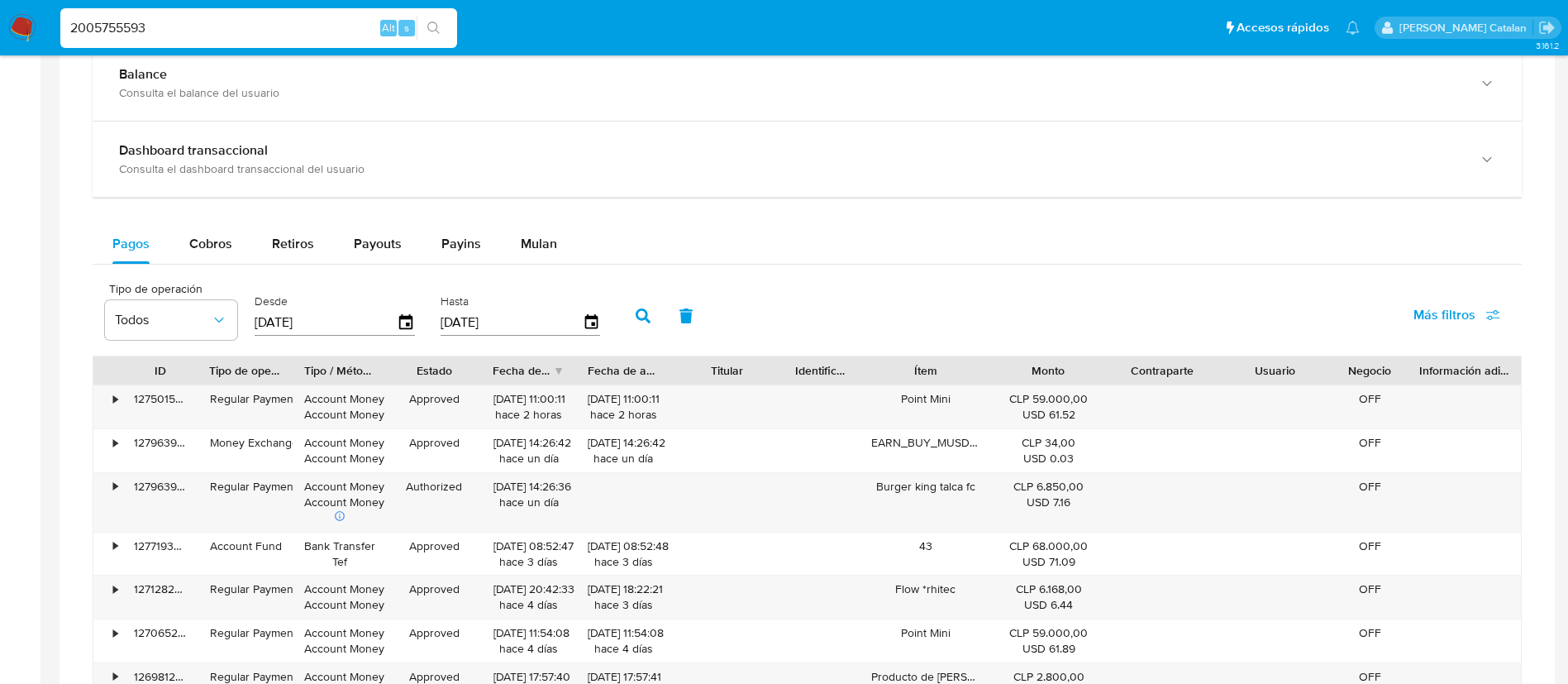
drag, startPoint x: 256, startPoint y: 24, endPoint x: 0, endPoint y: -43, distance: 264.6
click at [0, 0] on html "Pausado Ver notificaciones 2005755593 Alt s Accesos rápidos Presiona las siguie…" at bounding box center [784, 206] width 1568 height 2305
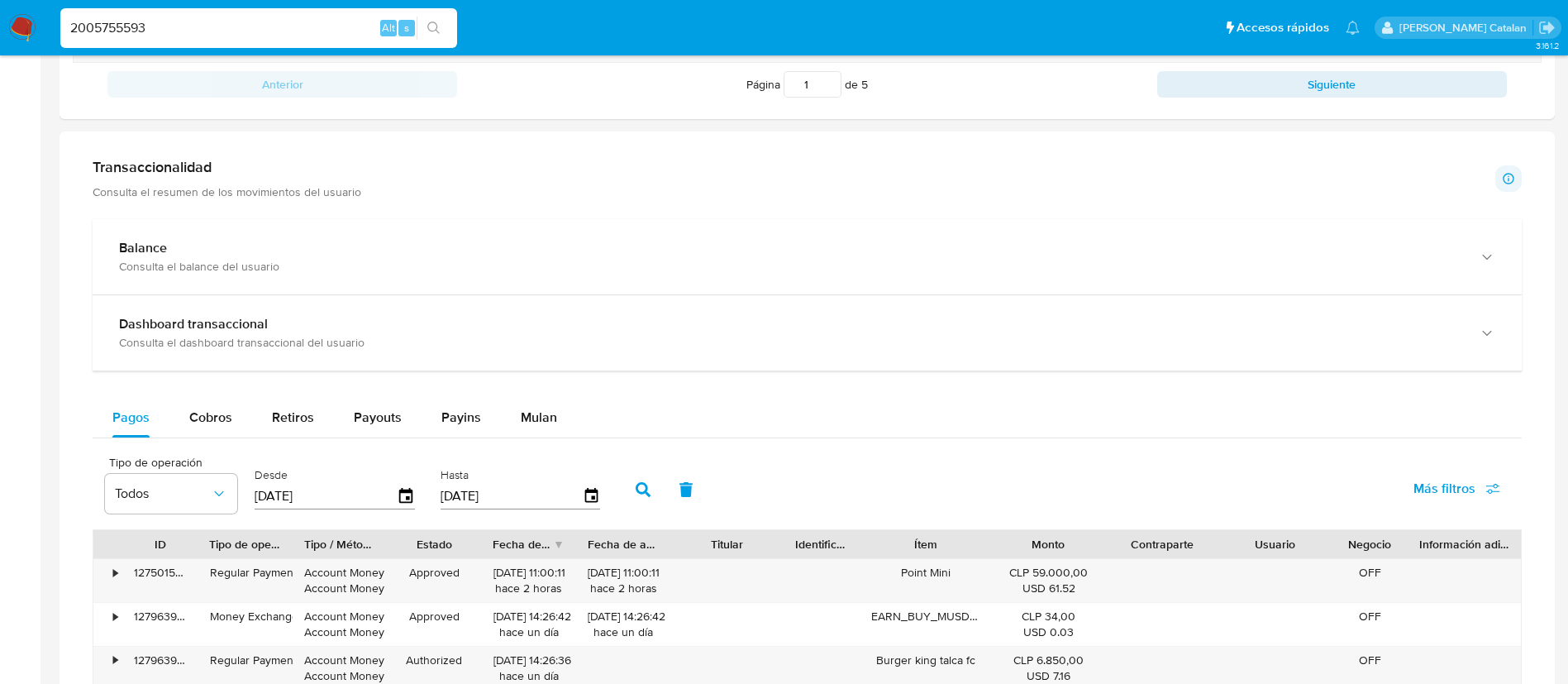
paste input "1517206607"
type input "1517206607"
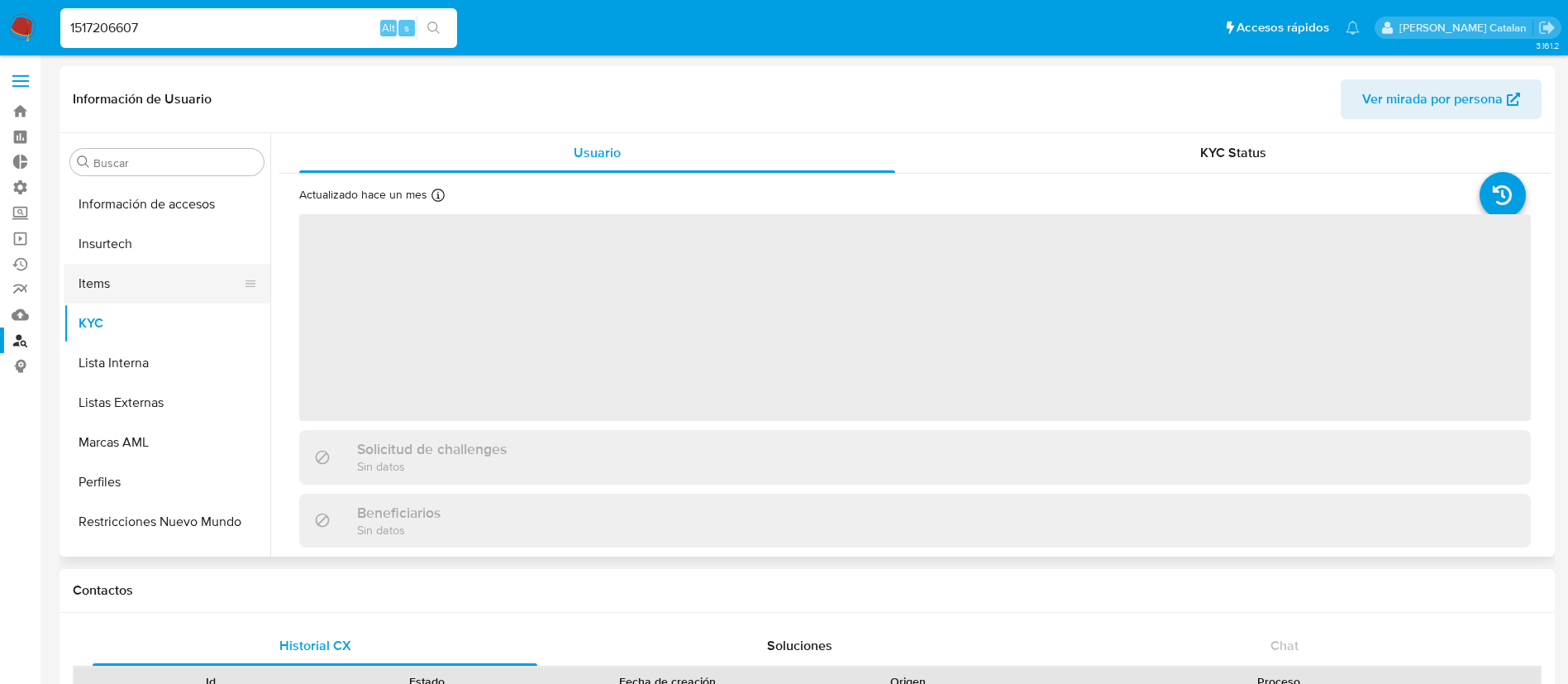
scroll to position [778, 0]
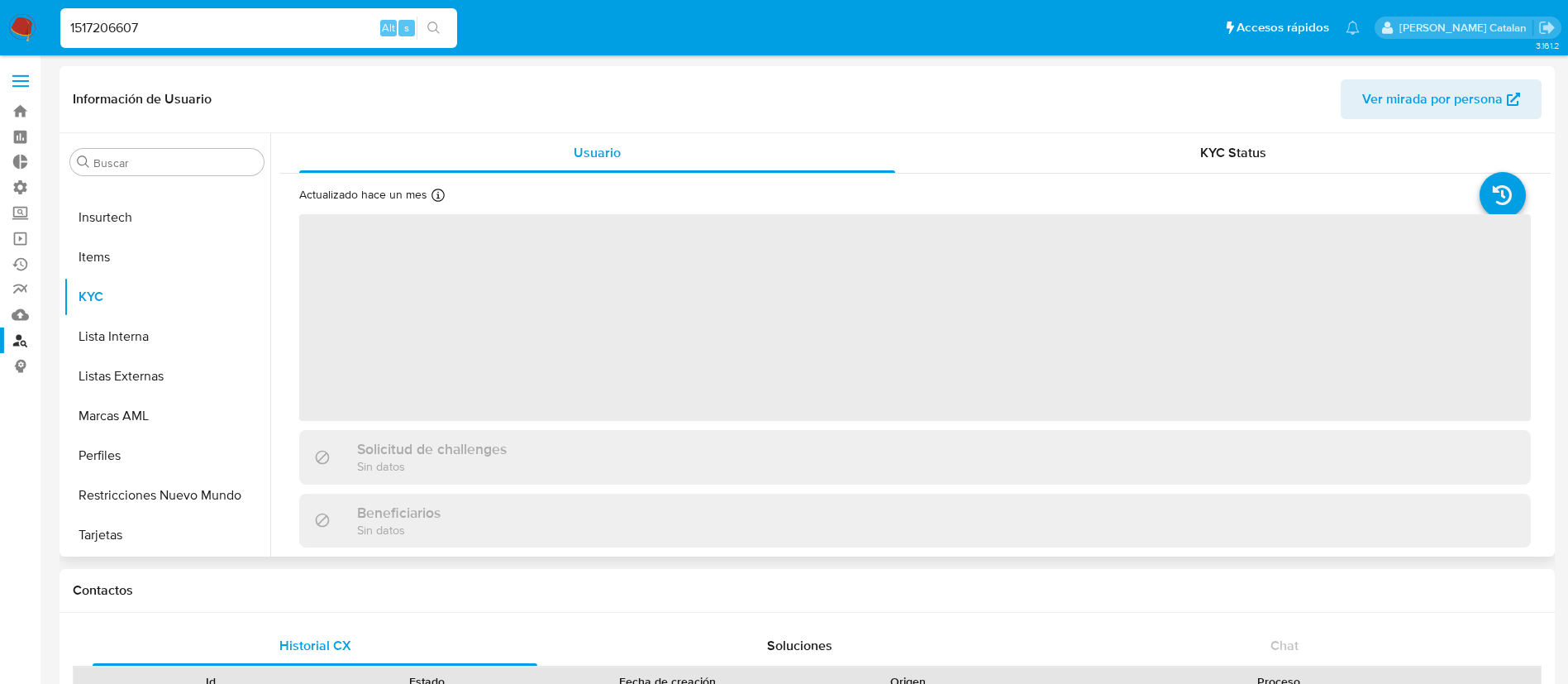
select select "10"
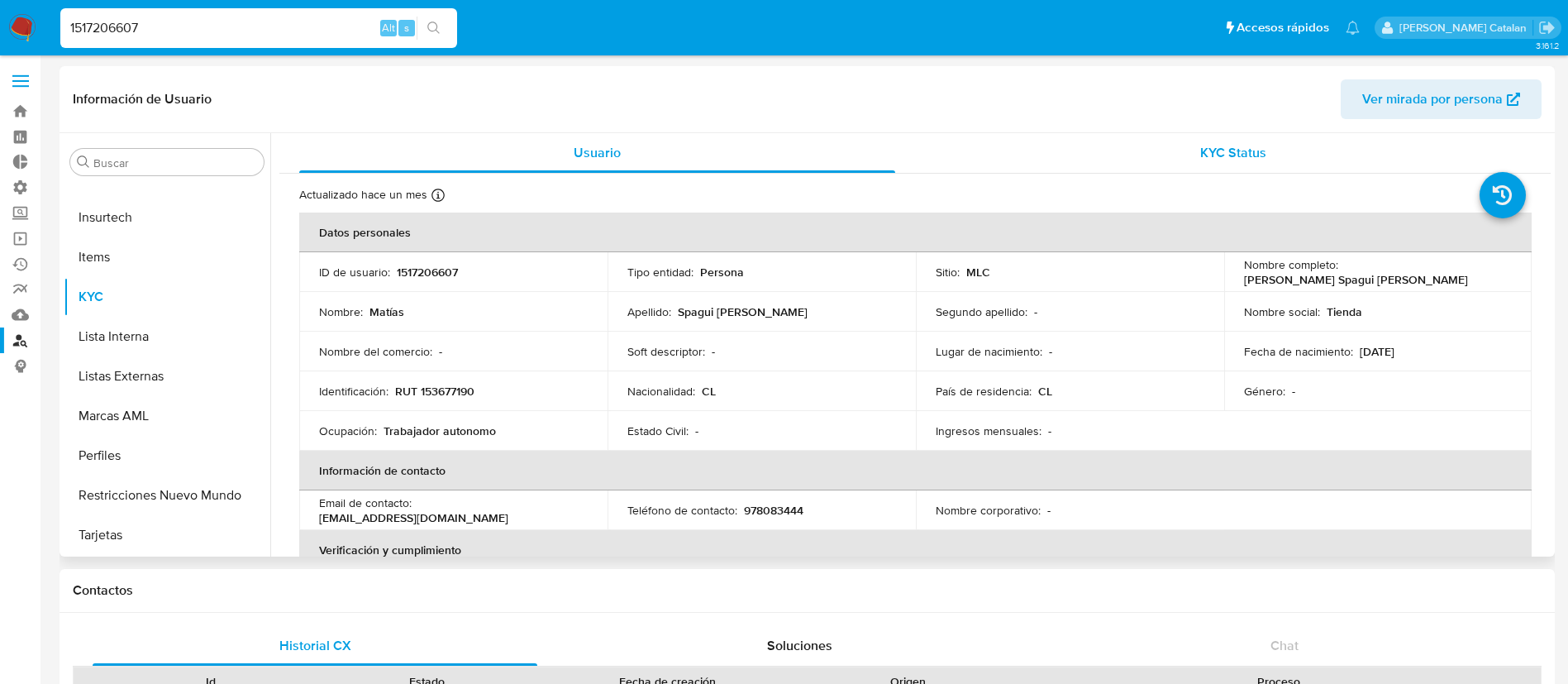
click at [1165, 150] on div "KYC Status" at bounding box center [1233, 153] width 596 height 40
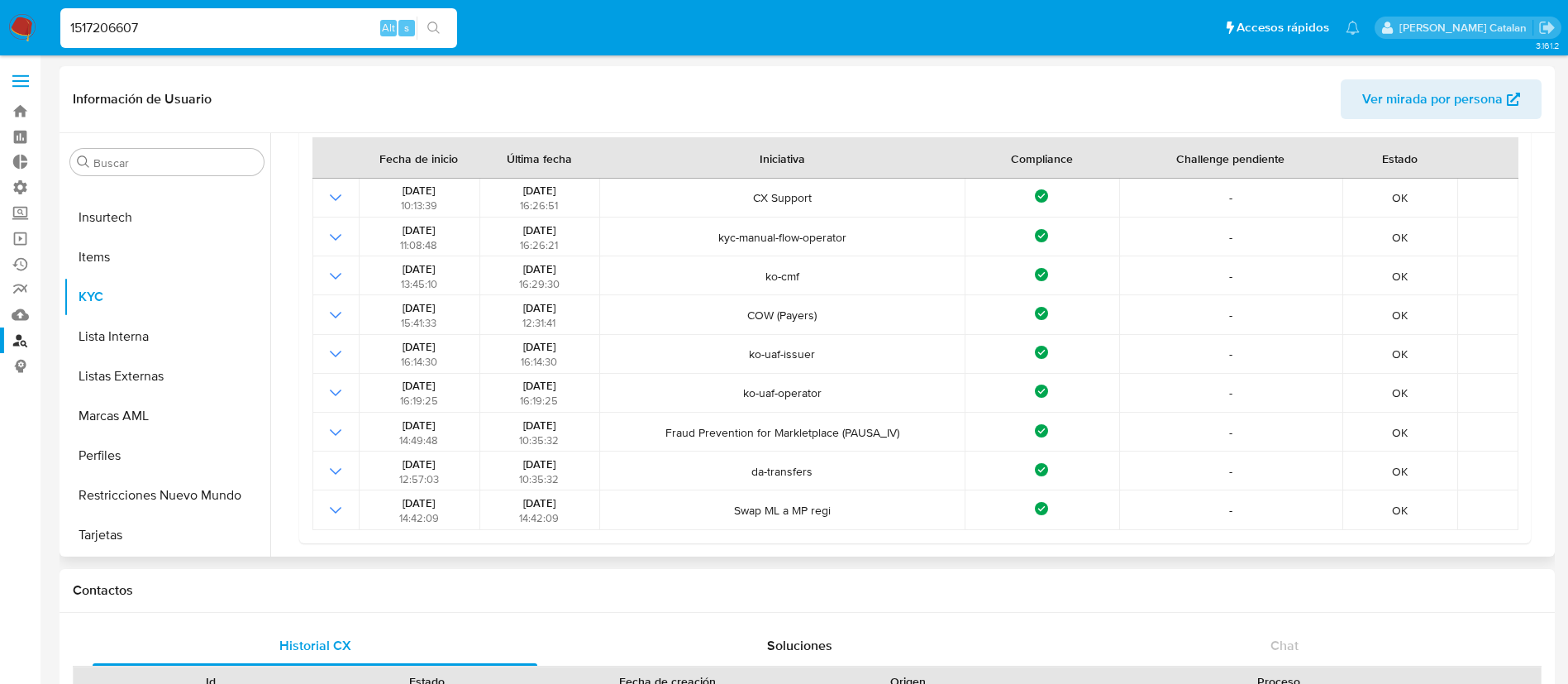
scroll to position [0, 0]
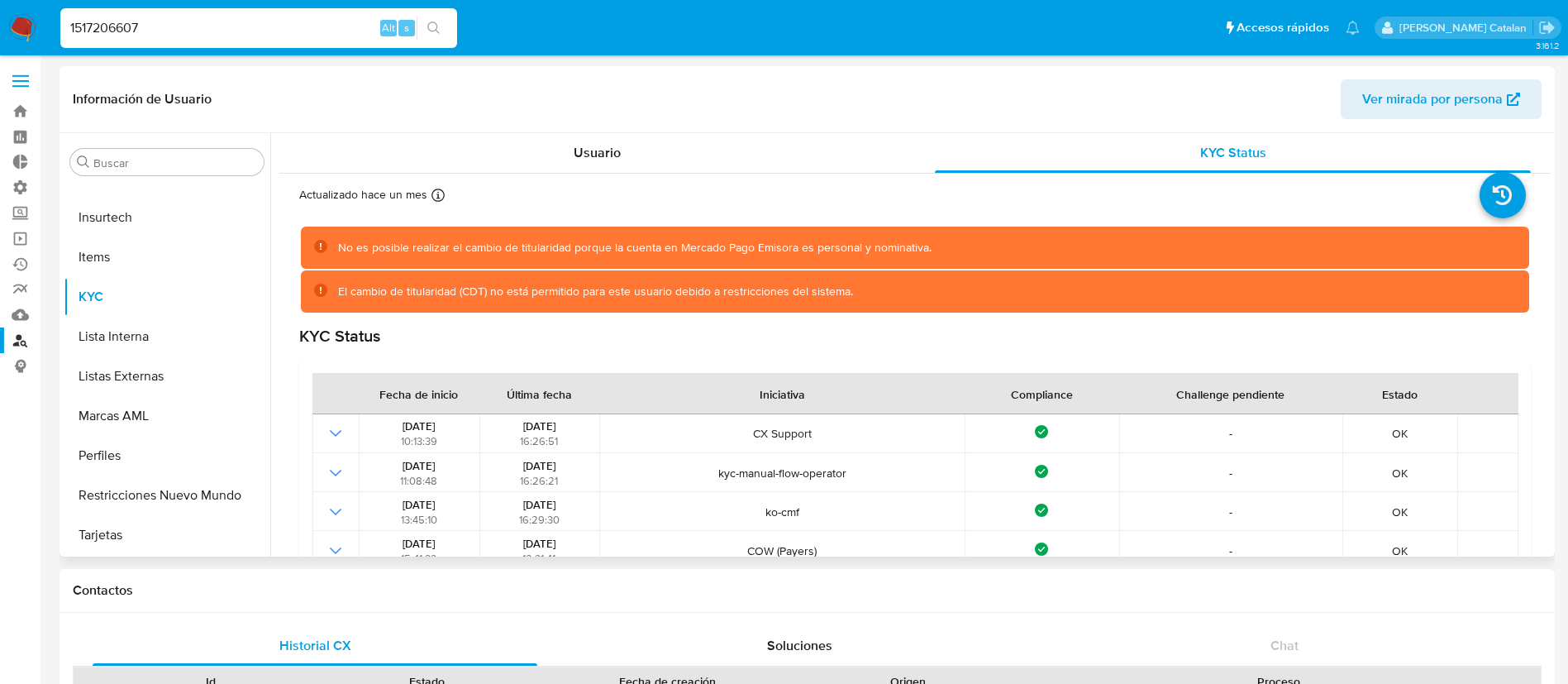
click at [715, 130] on div "Información de Usuario Ver mirada por persona" at bounding box center [807, 100] width 1496 height 67
click at [714, 135] on div "Usuario" at bounding box center [597, 153] width 596 height 40
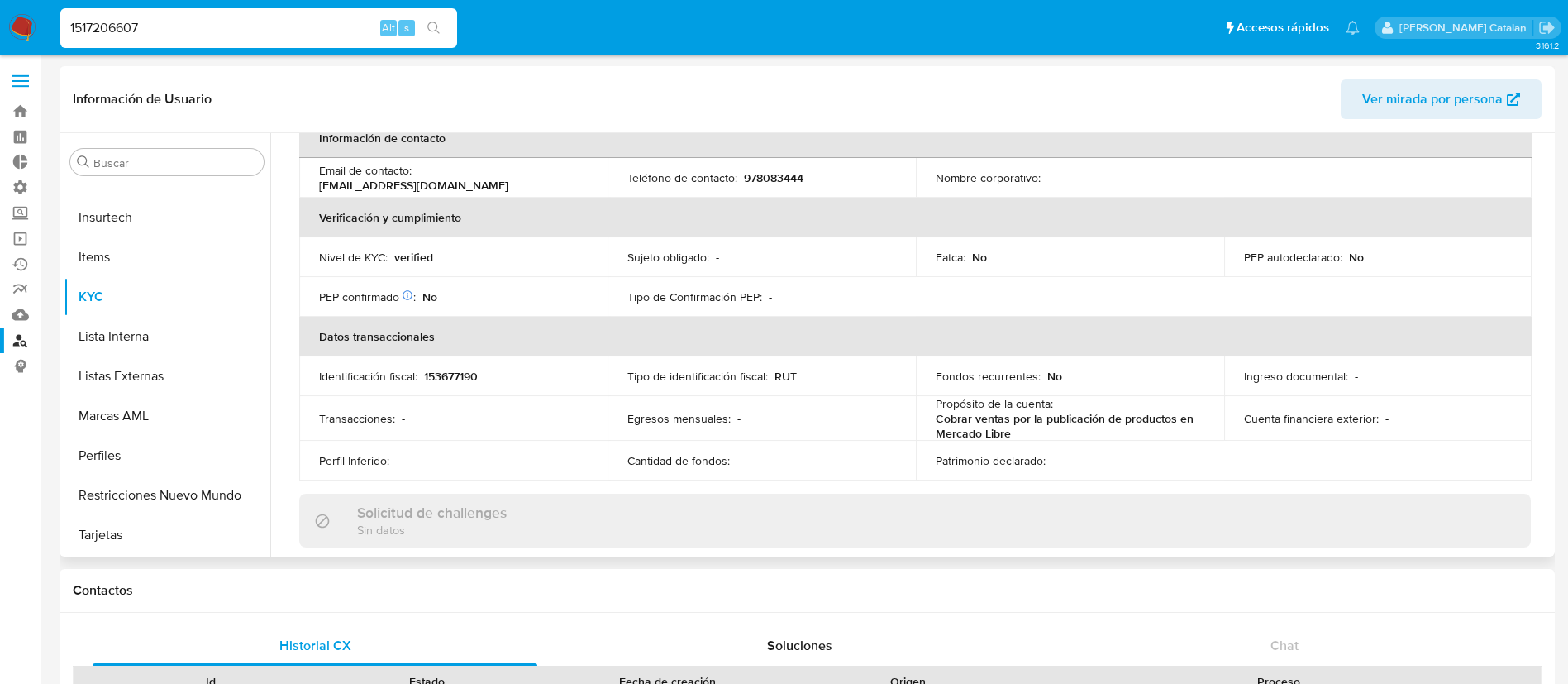
scroll to position [275, 0]
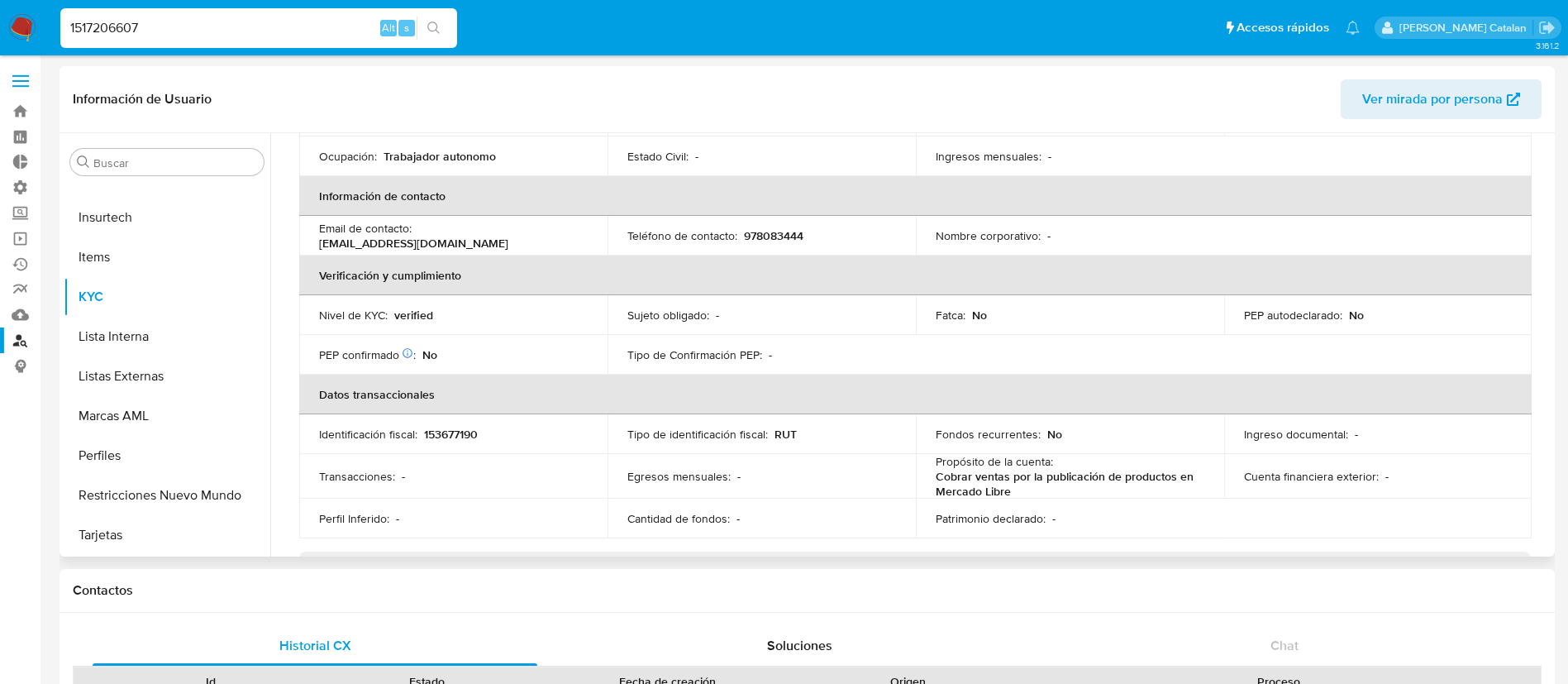
drag, startPoint x: 517, startPoint y: 245, endPoint x: 313, endPoint y: 244, distance: 204.0
click at [313, 244] on td "Email de contacto : [EMAIL_ADDRESS][DOMAIN_NAME]" at bounding box center [453, 236] width 308 height 40
copy p "[EMAIL_ADDRESS][DOMAIN_NAME]"
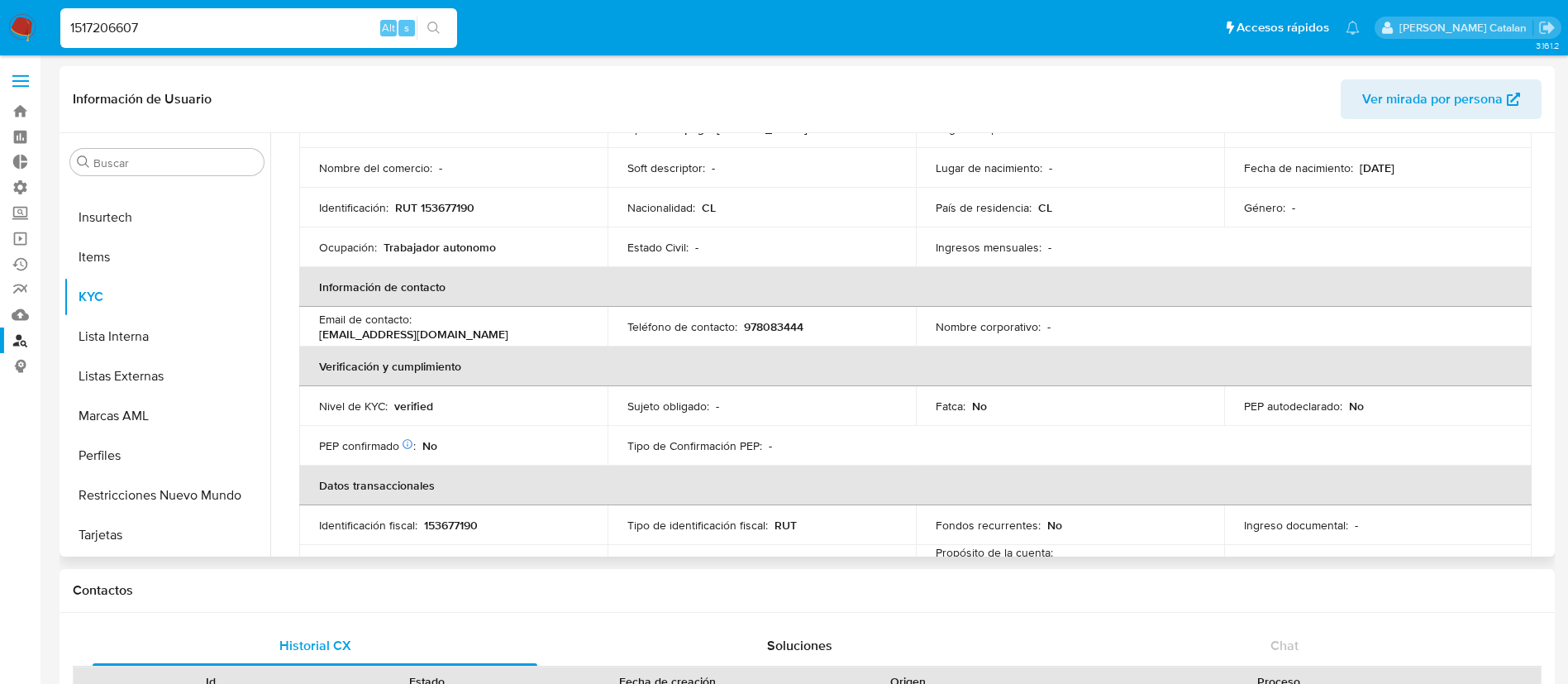
scroll to position [200, 0]
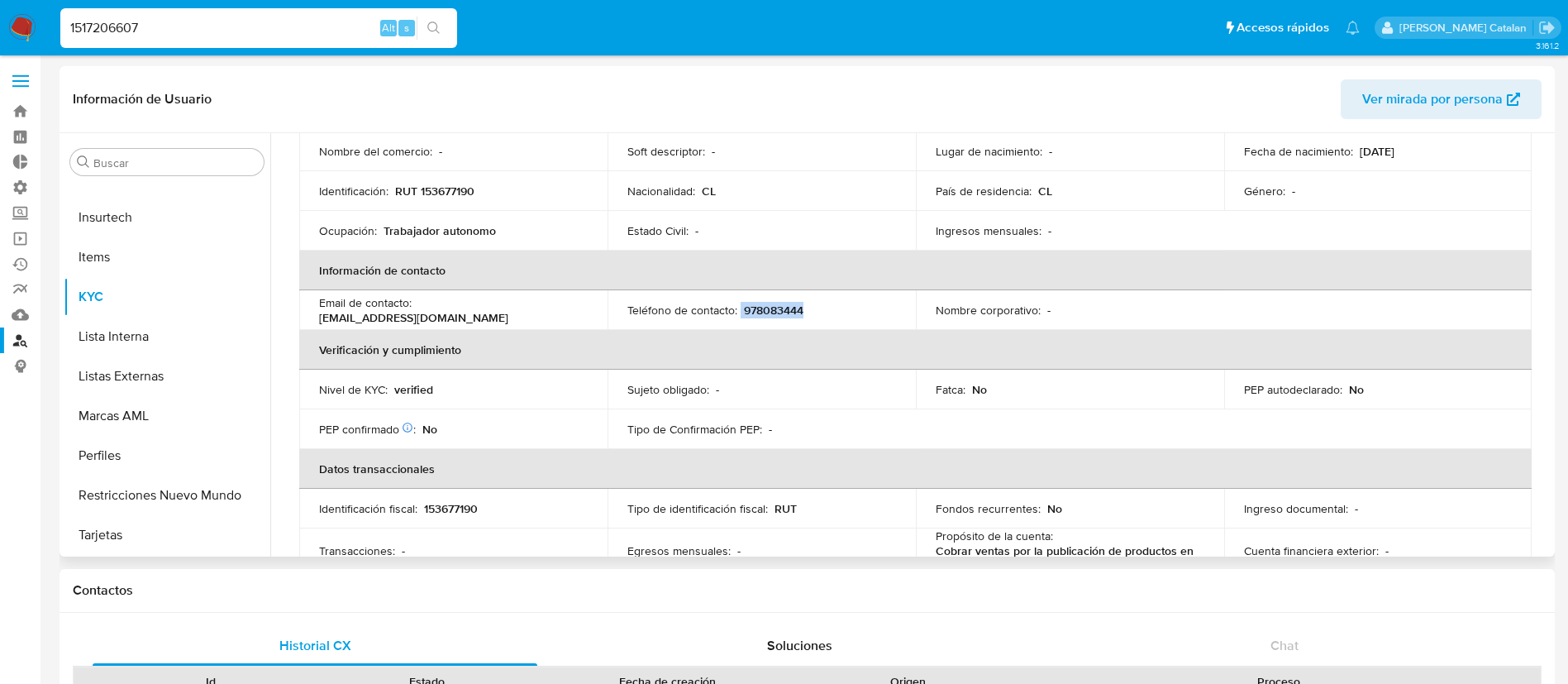
drag, startPoint x: 827, startPoint y: 301, endPoint x: 737, endPoint y: 314, distance: 90.9
click at [737, 314] on div "Teléfono de contacto : [PHONE_NUMBER]" at bounding box center [762, 310] width 269 height 14
copy div "978083444"
